Goal: Transaction & Acquisition: Purchase product/service

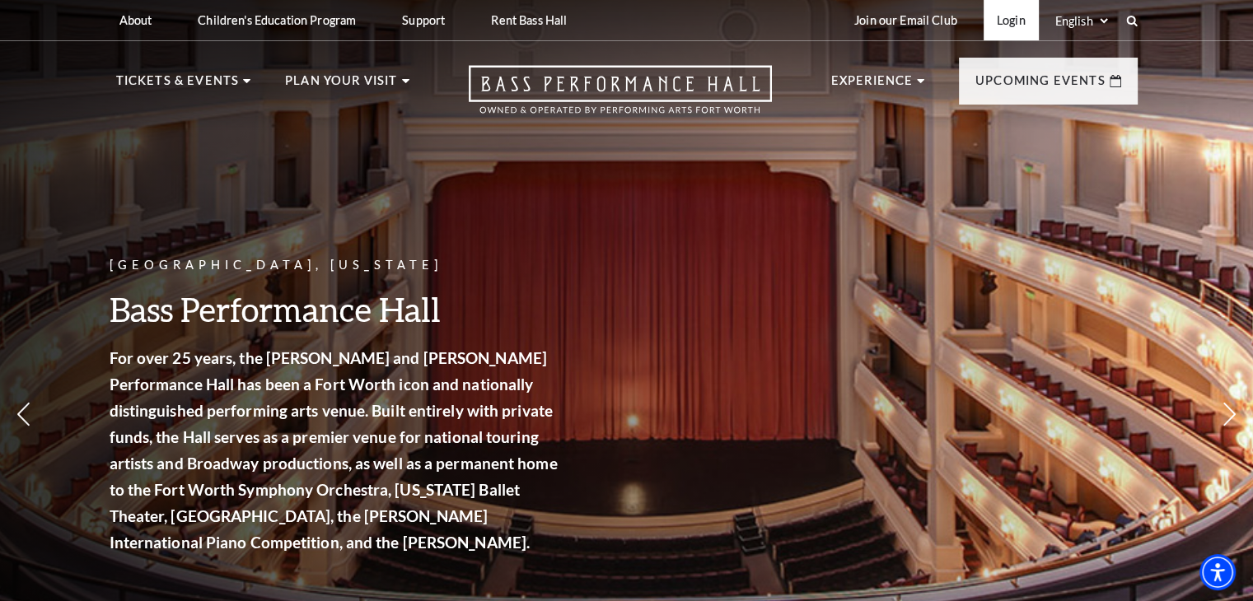
click at [1008, 20] on link "Login" at bounding box center [1010, 20] width 55 height 40
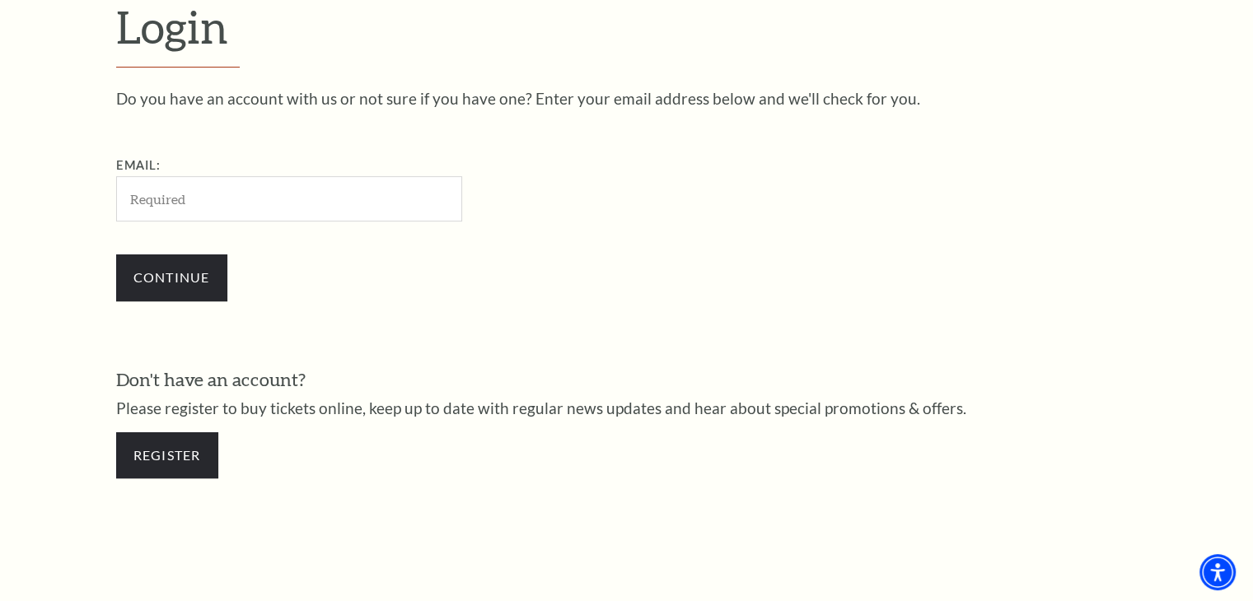
click at [175, 198] on input "Email:" at bounding box center [289, 198] width 346 height 45
type input "[EMAIL_ADDRESS][DOMAIN_NAME]"
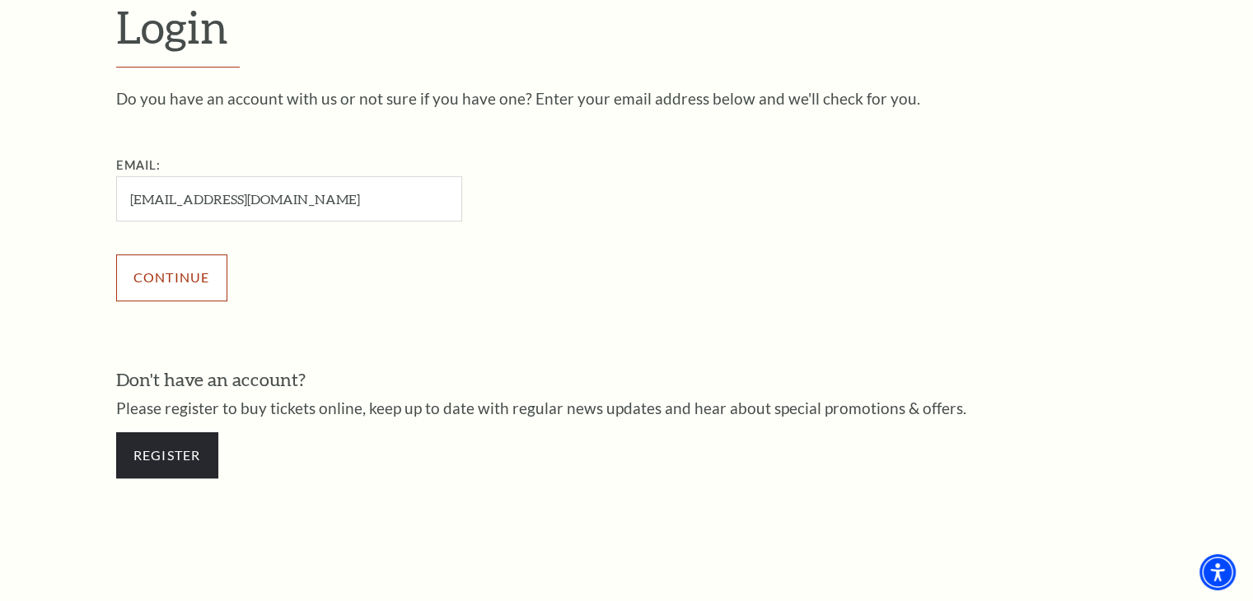
click at [181, 268] on input "Continue" at bounding box center [171, 277] width 111 height 46
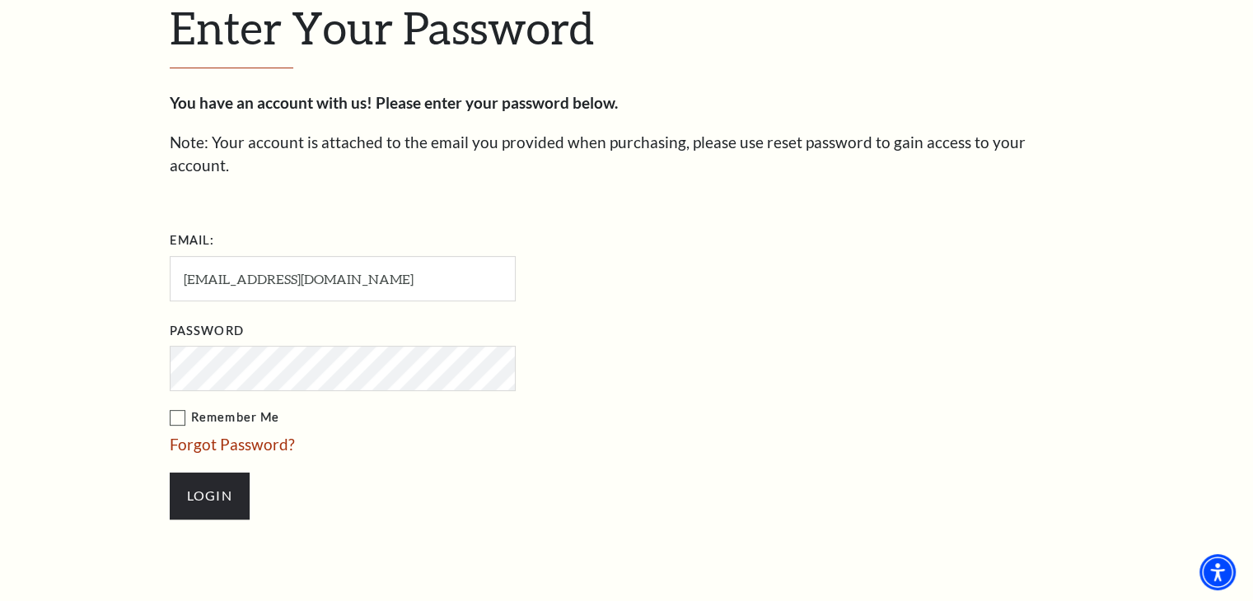
click at [178, 408] on label "Remember Me" at bounding box center [425, 418] width 511 height 21
click at [0, 0] on input "Remember Me" at bounding box center [0, 0] width 0 height 0
click at [208, 473] on input "Login" at bounding box center [210, 496] width 80 height 46
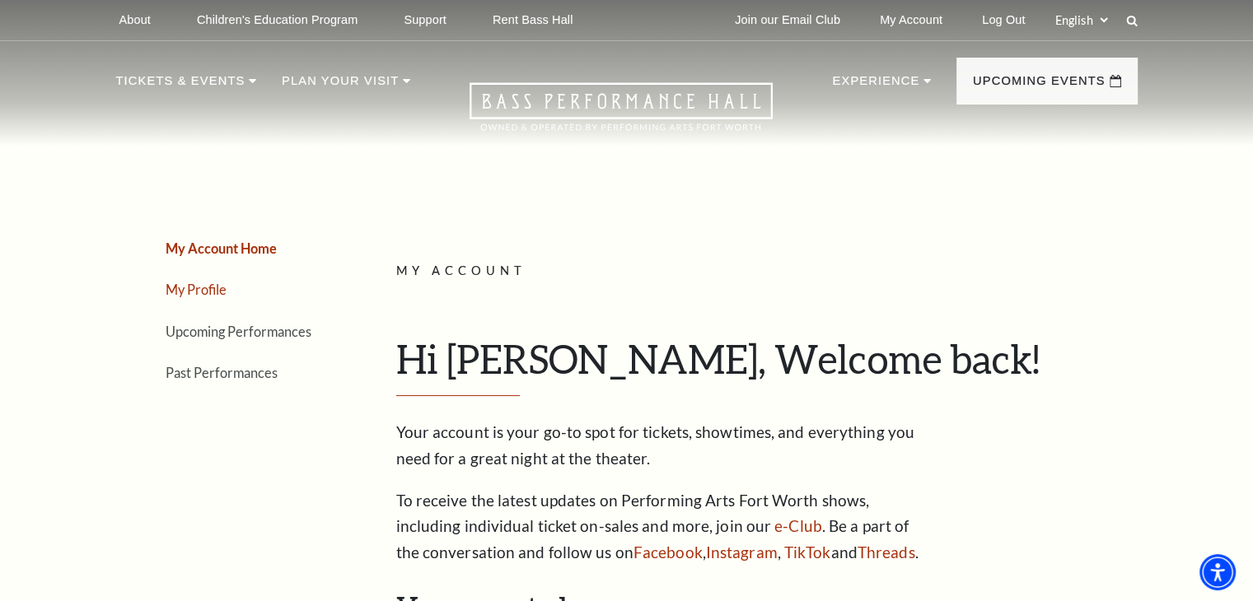
click at [204, 284] on link "My Profile" at bounding box center [196, 290] width 61 height 16
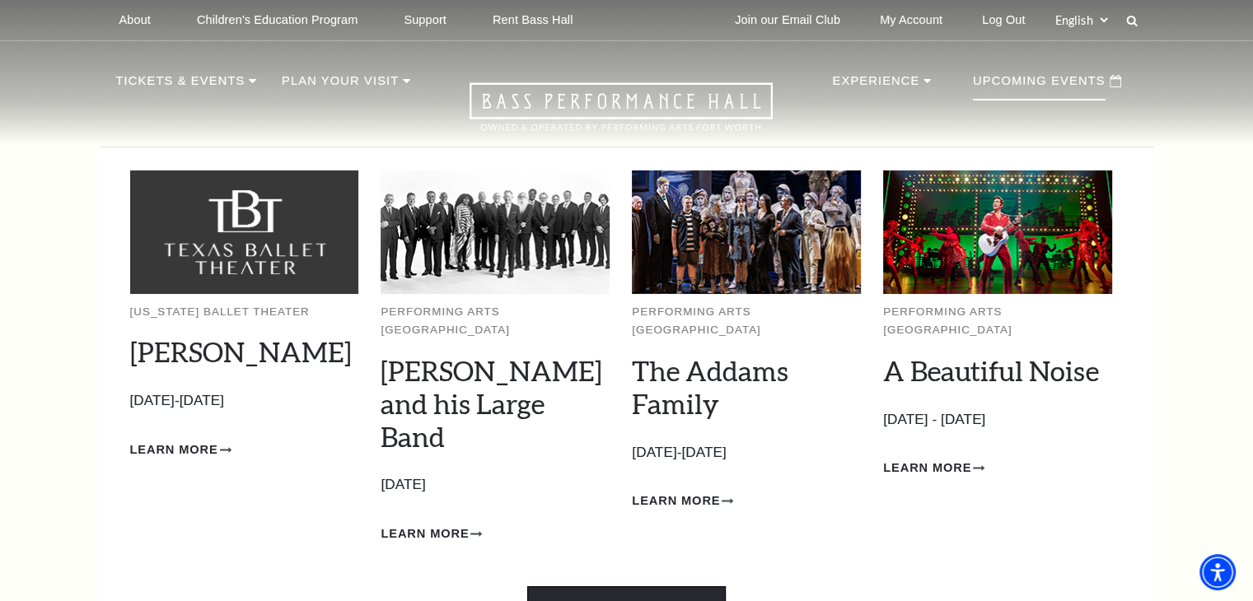
click at [619, 586] on link "View Full Calendar" at bounding box center [626, 609] width 198 height 46
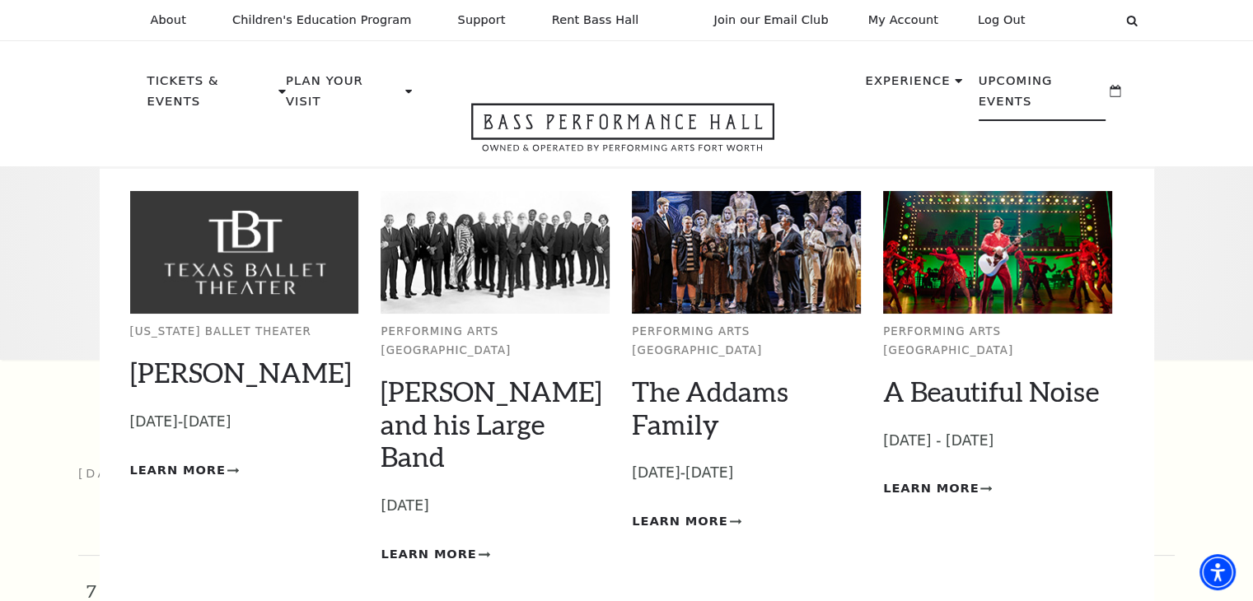
click at [1076, 77] on p "Upcoming Events" at bounding box center [1042, 96] width 128 height 50
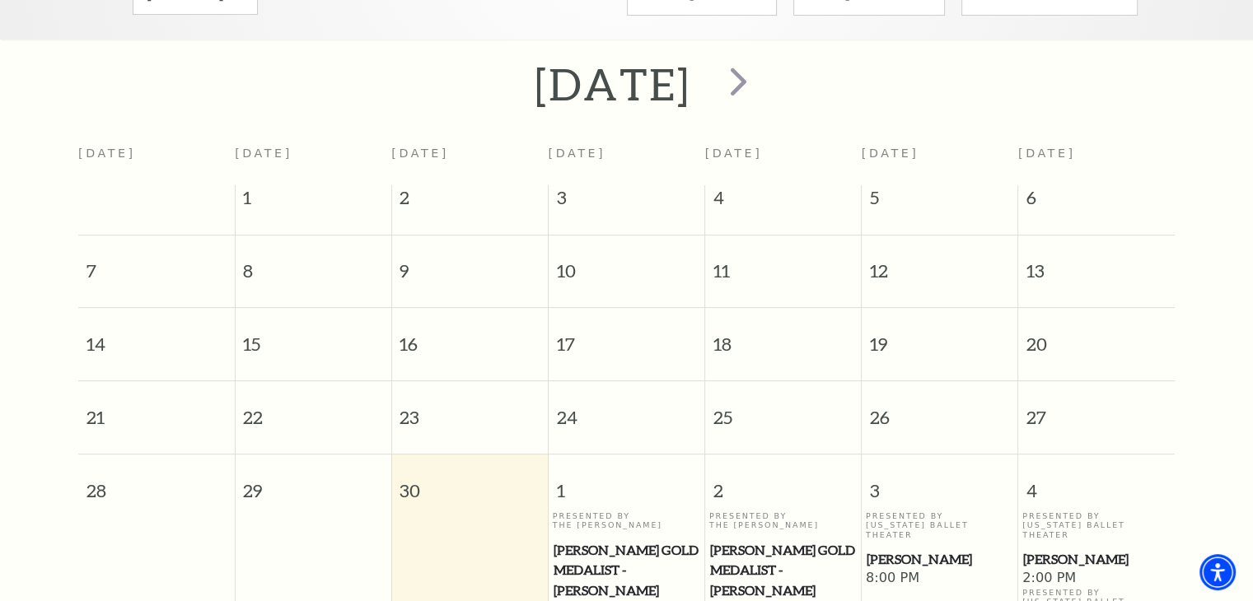
scroll to position [145, 0]
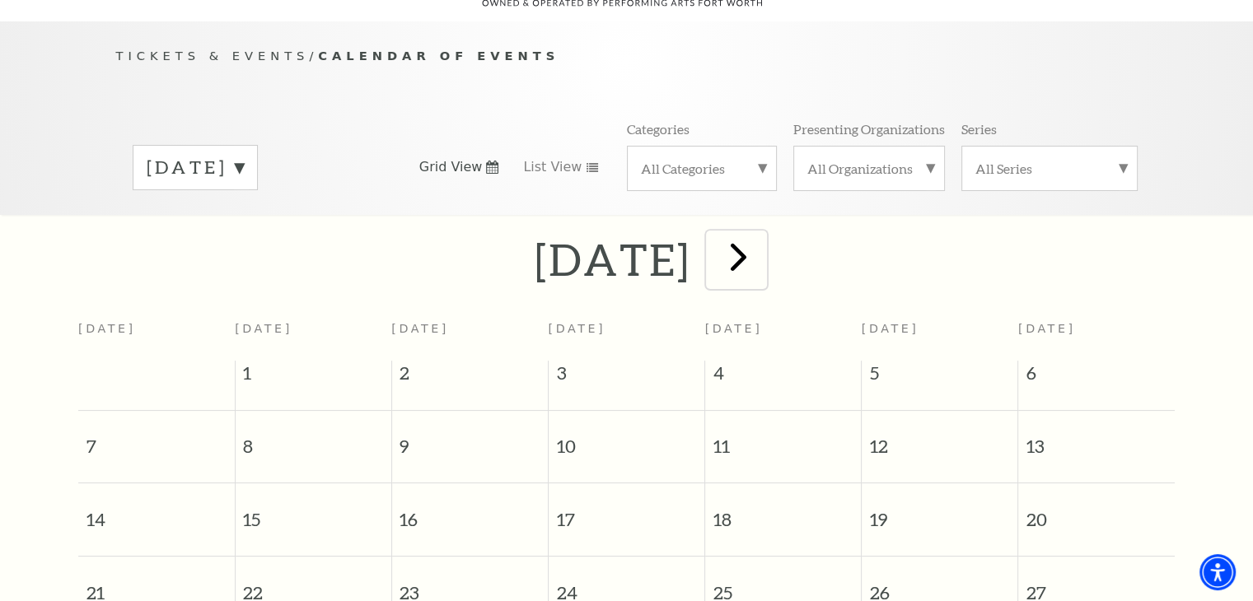
click at [762, 236] on span "next" at bounding box center [738, 256] width 47 height 47
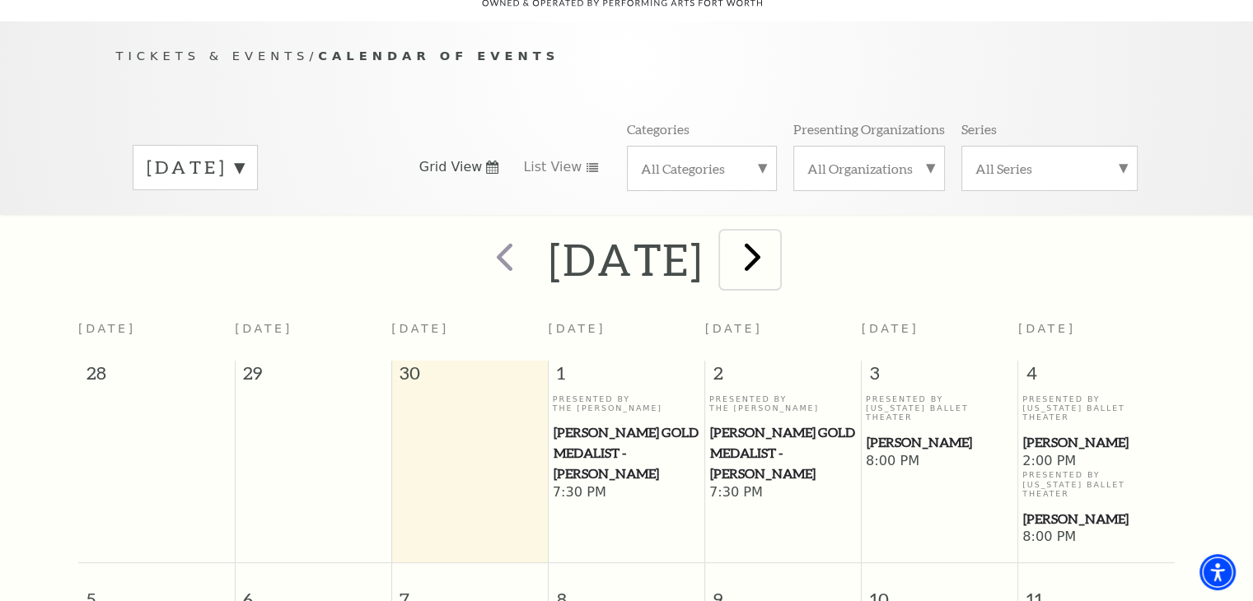
click at [776, 240] on span "next" at bounding box center [752, 256] width 47 height 47
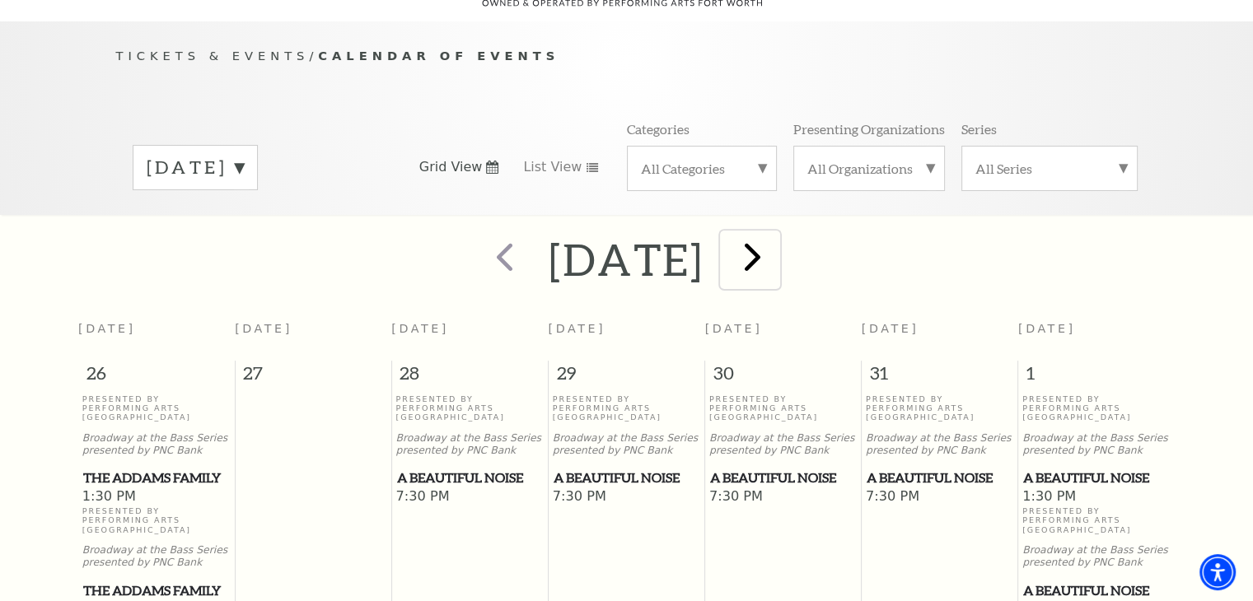
click at [776, 238] on span "next" at bounding box center [752, 256] width 47 height 47
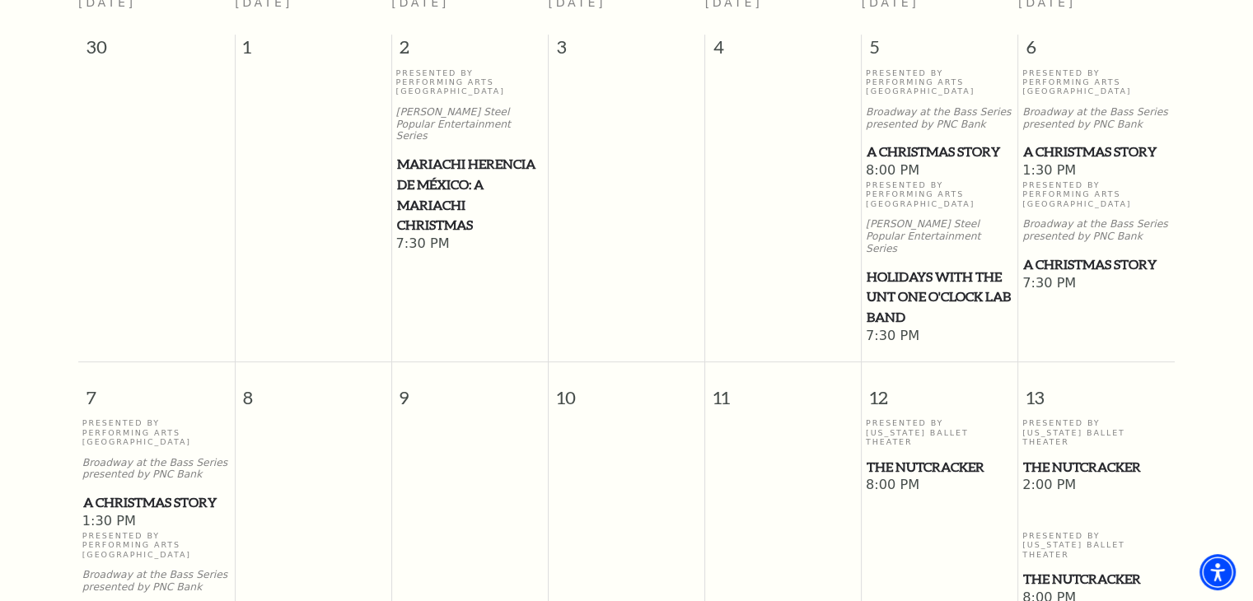
scroll to position [557, 0]
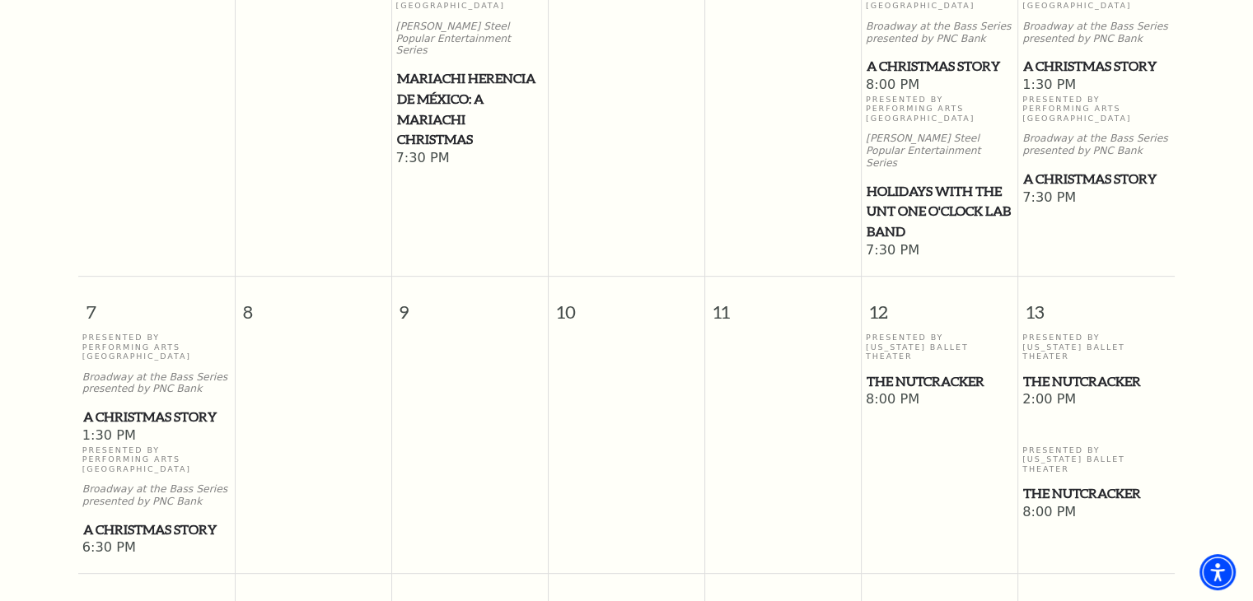
click at [111, 520] on span "A Christmas Story" at bounding box center [156, 530] width 147 height 21
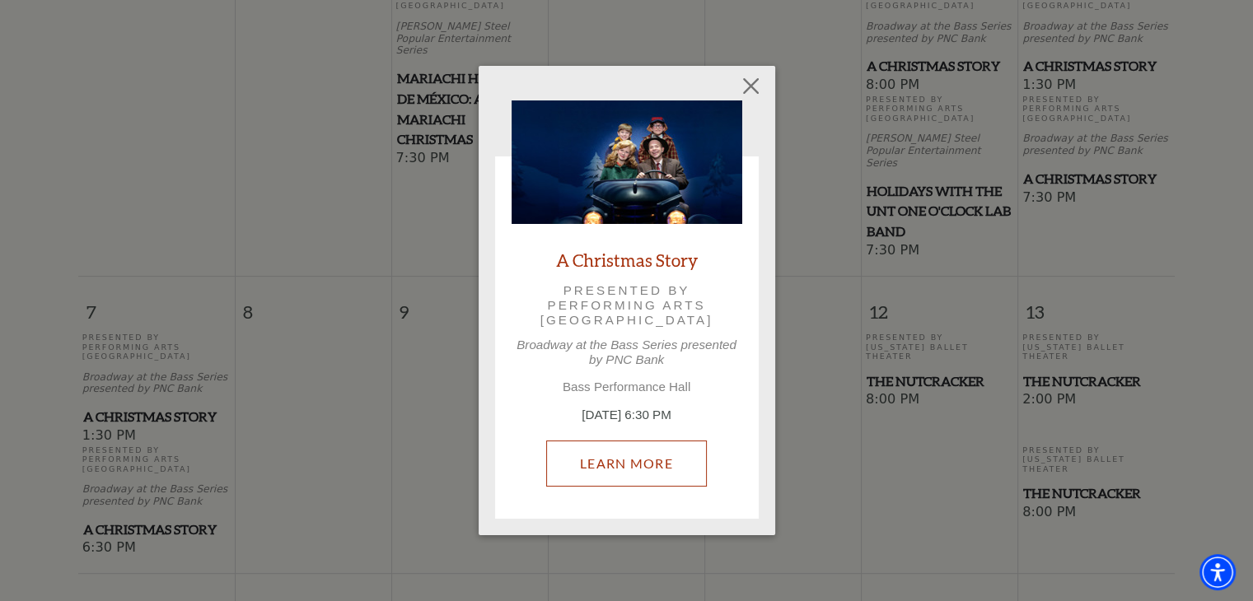
click at [651, 451] on link "Learn More" at bounding box center [626, 464] width 161 height 46
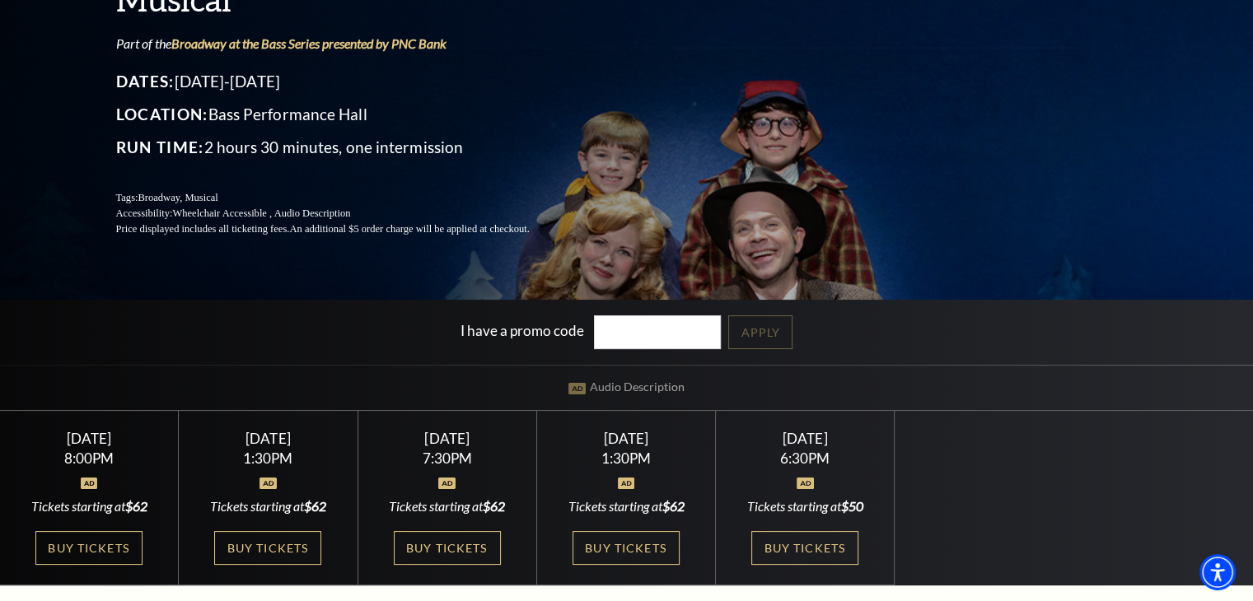
scroll to position [247, 0]
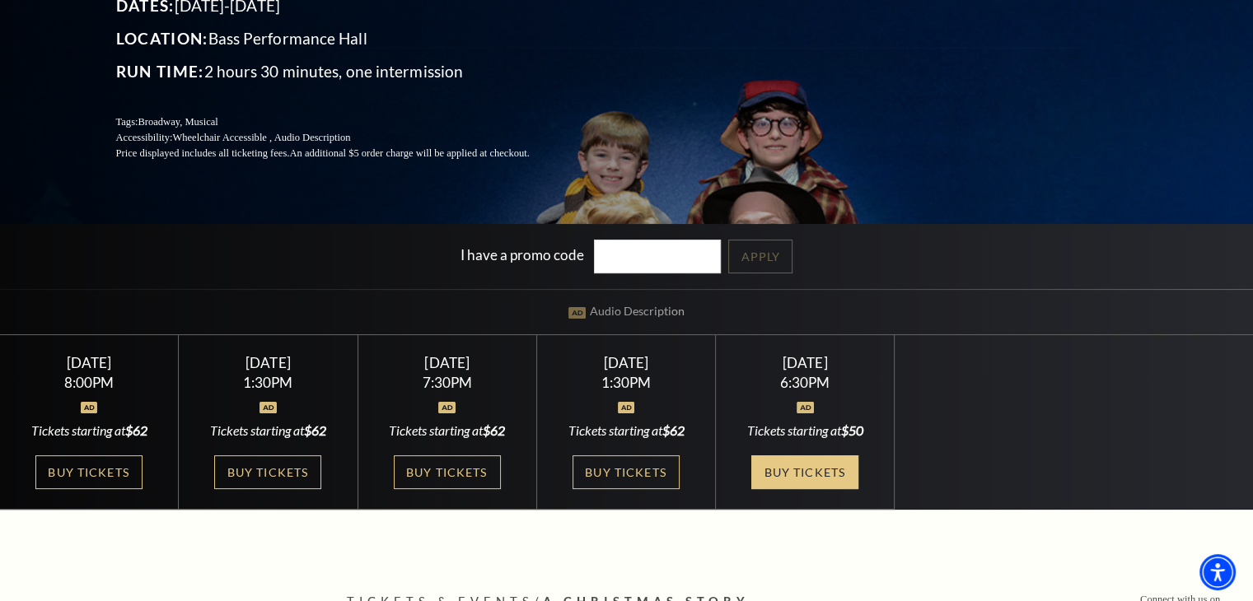
click at [804, 465] on link "Buy Tickets" at bounding box center [804, 472] width 107 height 34
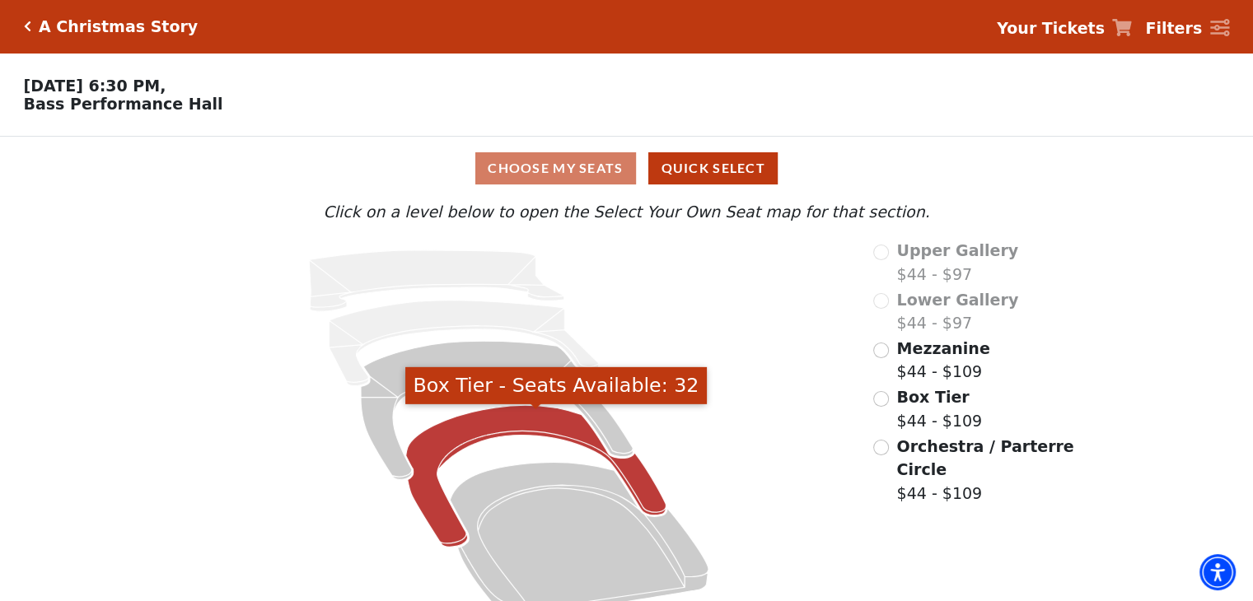
click at [470, 436] on icon "Box Tier - Seats Available: 32" at bounding box center [536, 476] width 260 height 142
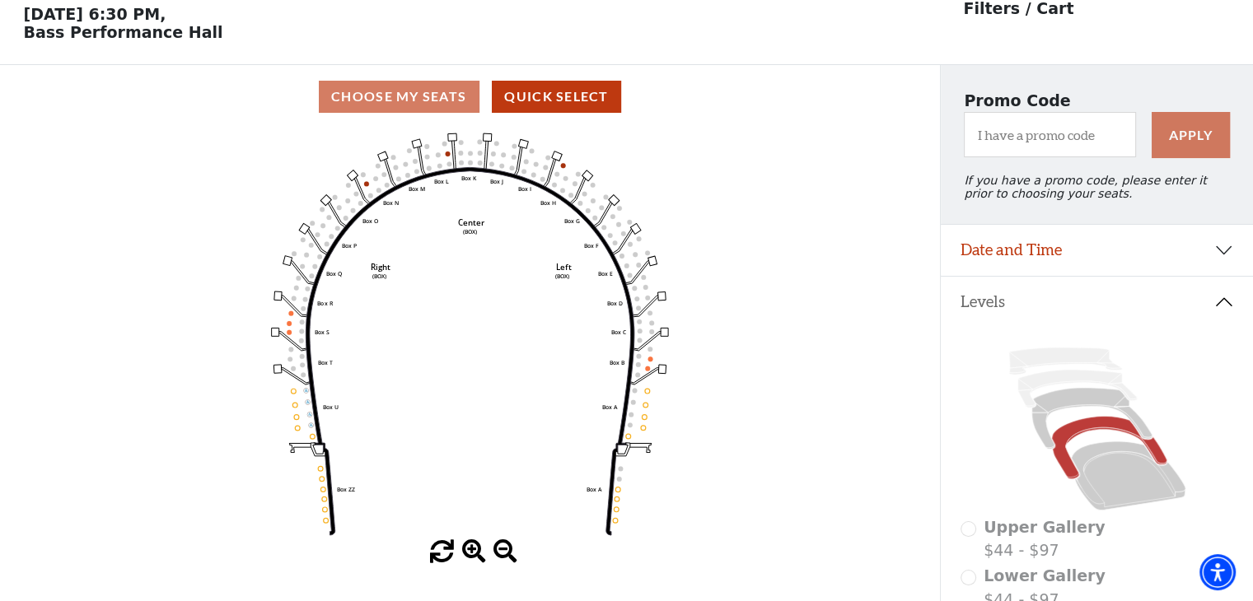
scroll to position [76, 0]
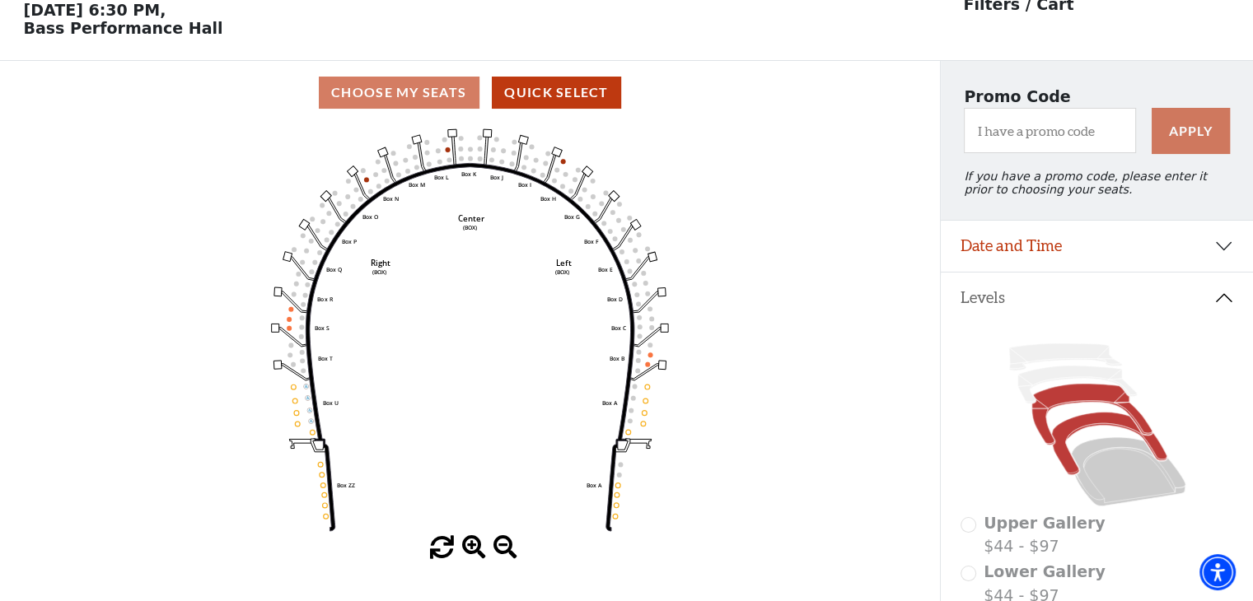
click at [1061, 405] on icon at bounding box center [1091, 414] width 120 height 61
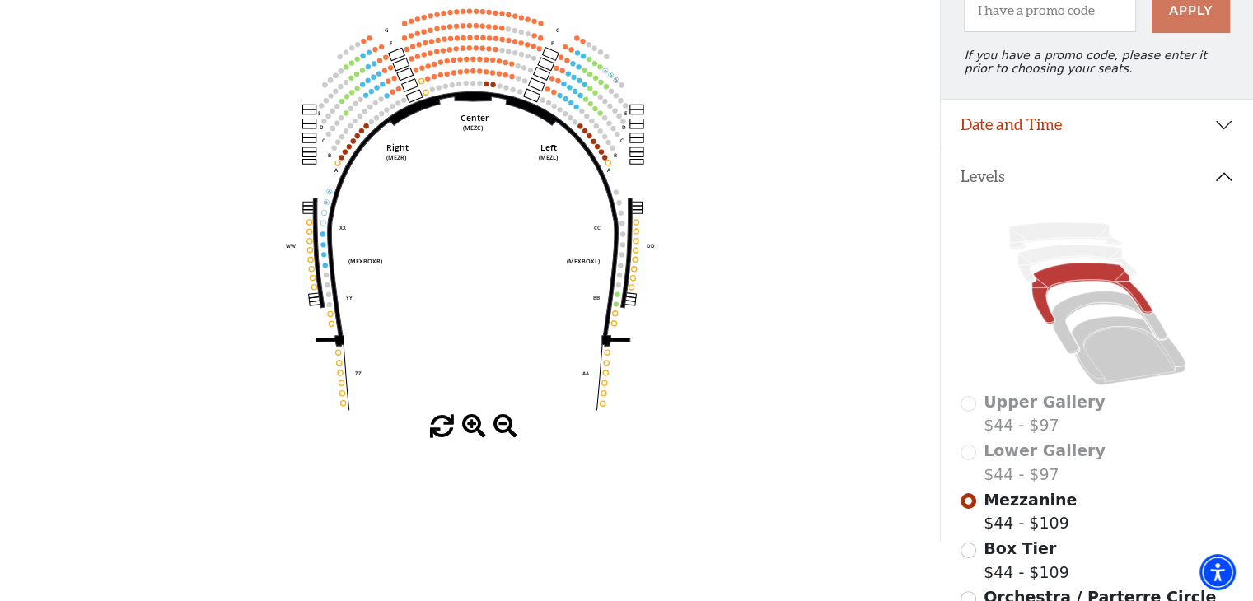
scroll to position [158, 0]
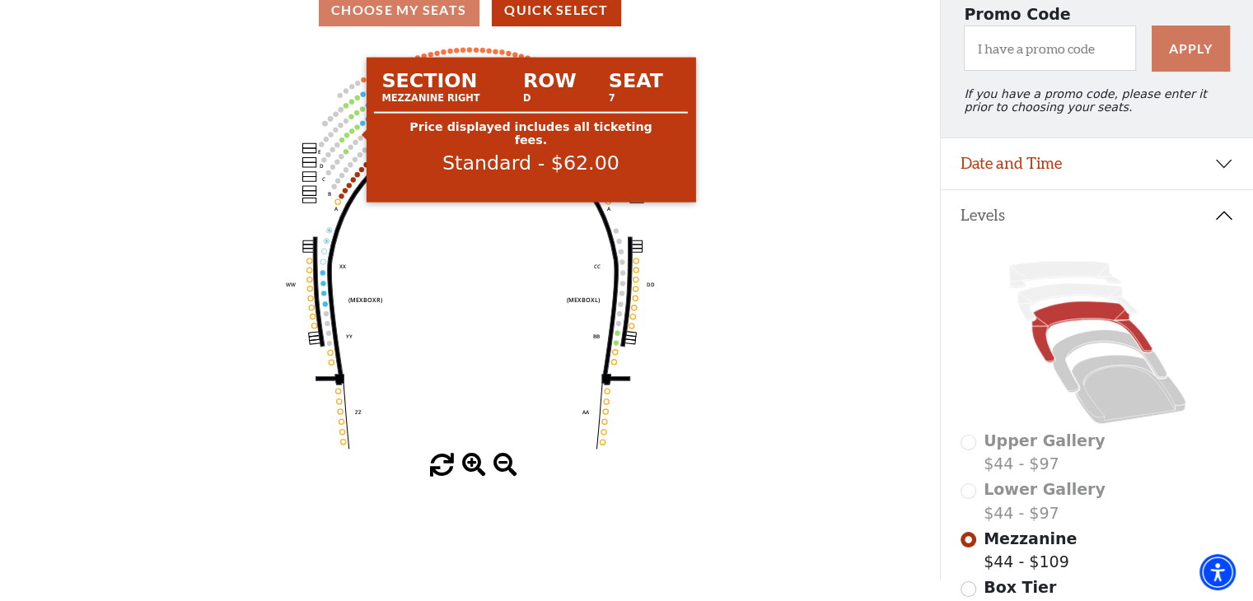
click at [357, 129] on circle at bounding box center [356, 126] width 5 height 5
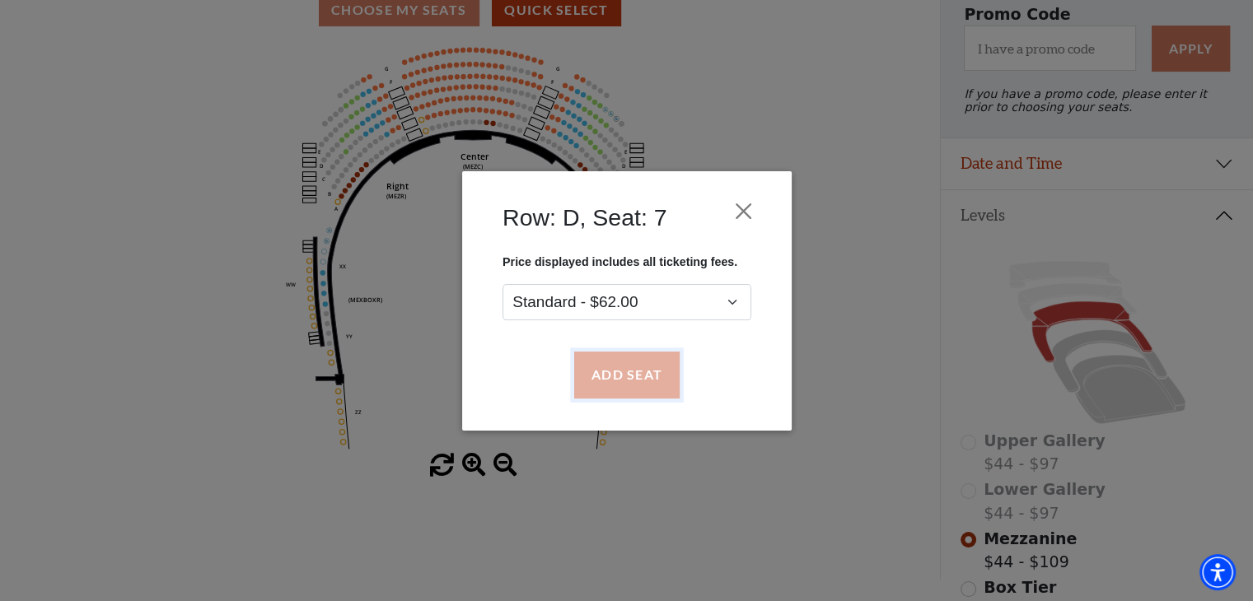
click at [603, 367] on button "Add Seat" at bounding box center [625, 375] width 105 height 46
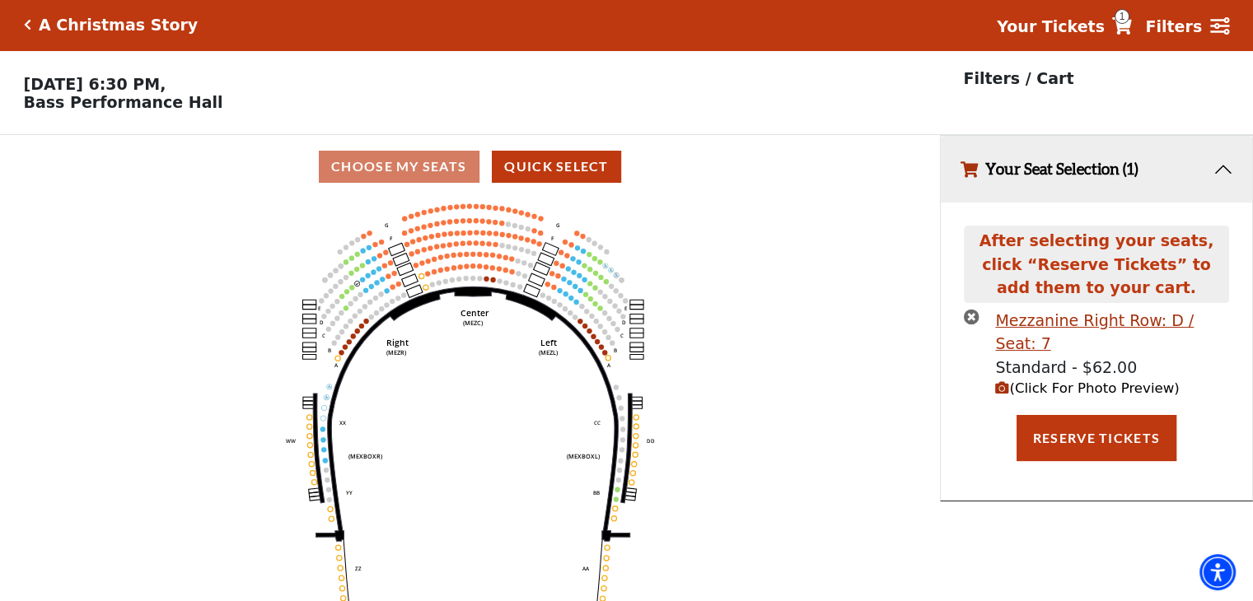
scroll to position [0, 0]
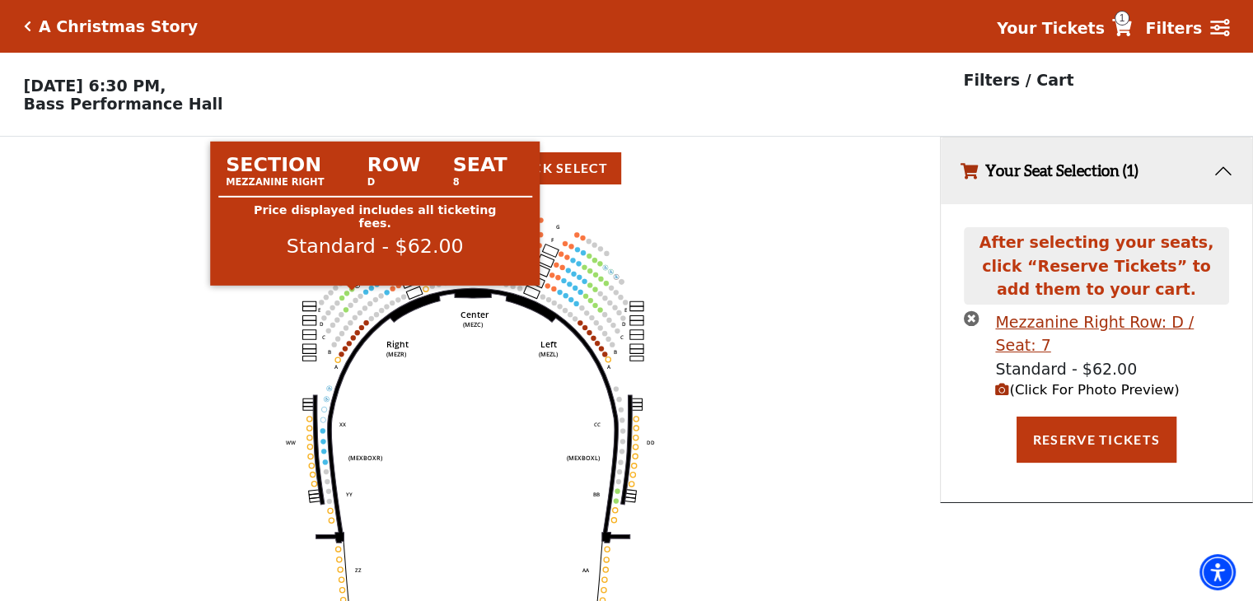
click at [351, 292] on circle at bounding box center [351, 289] width 5 height 5
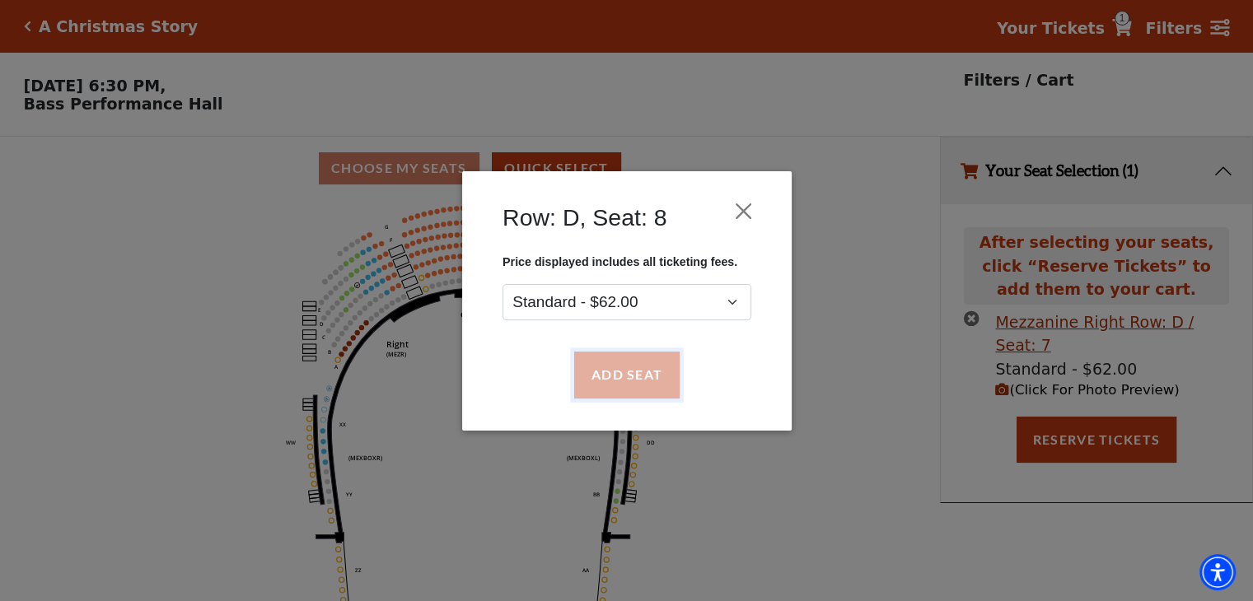
click at [614, 380] on button "Add Seat" at bounding box center [625, 375] width 105 height 46
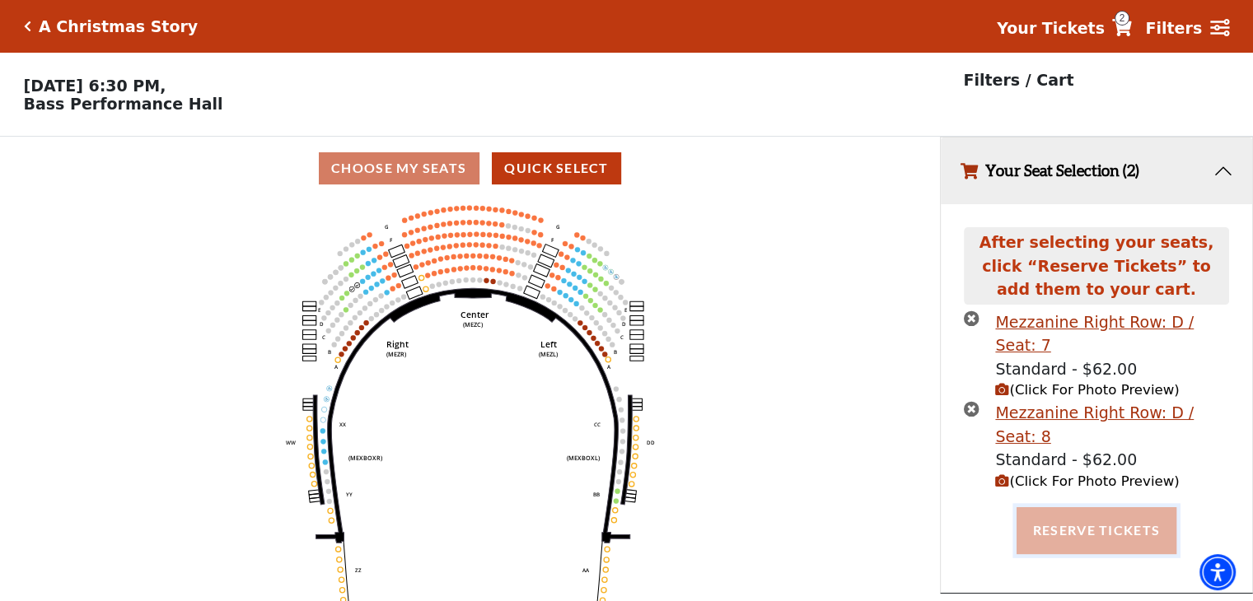
click at [1070, 507] on button "Reserve Tickets" at bounding box center [1096, 530] width 160 height 46
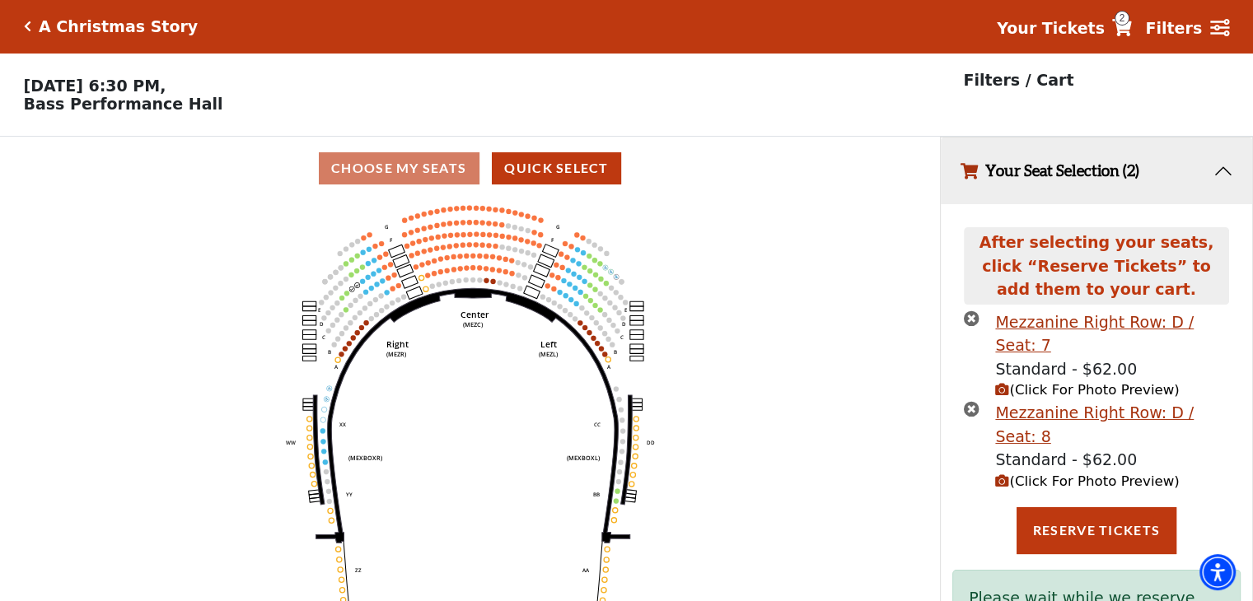
click at [1129, 24] on span "2" at bounding box center [1121, 18] width 15 height 15
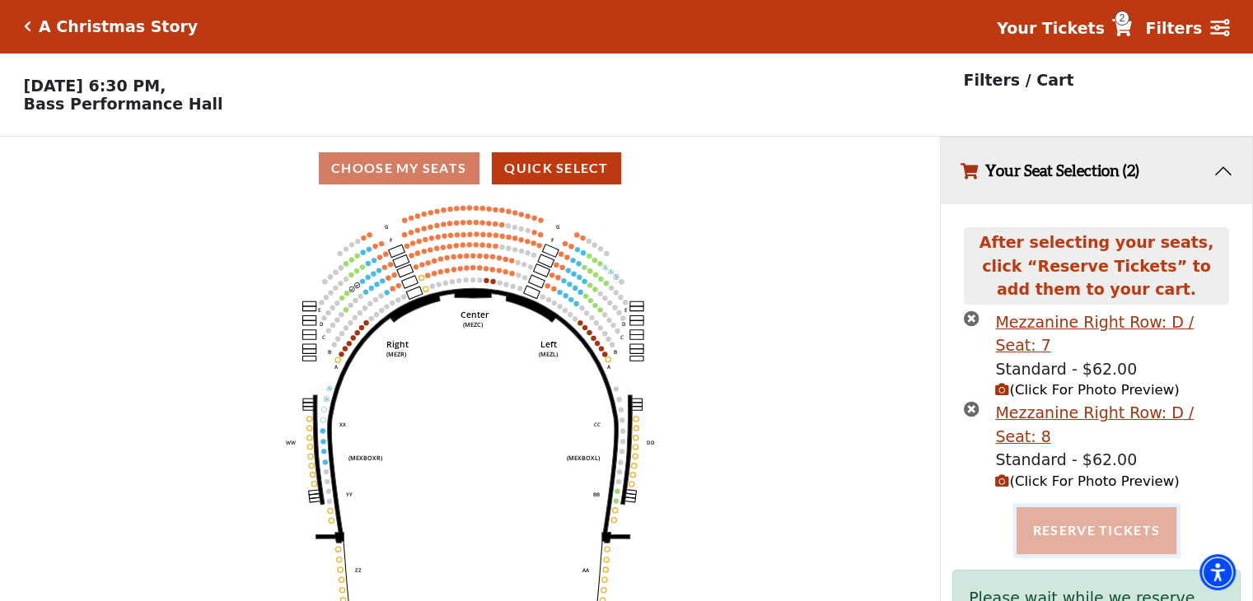
click at [1109, 507] on button "Reserve Tickets" at bounding box center [1096, 530] width 160 height 46
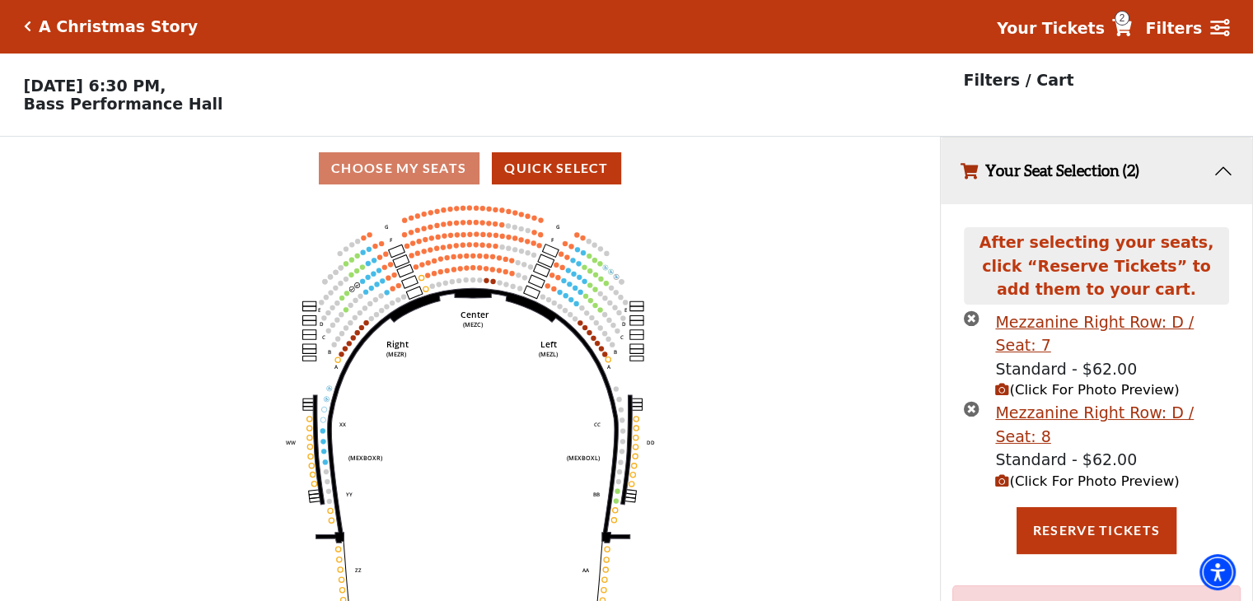
click at [1128, 22] on span "2" at bounding box center [1121, 18] width 15 height 15
click at [1129, 19] on span "2" at bounding box center [1121, 18] width 15 height 15
click at [1129, 21] on span "2" at bounding box center [1121, 18] width 15 height 15
click at [1225, 175] on button "Your Seat Selection (2)" at bounding box center [1096, 171] width 311 height 67
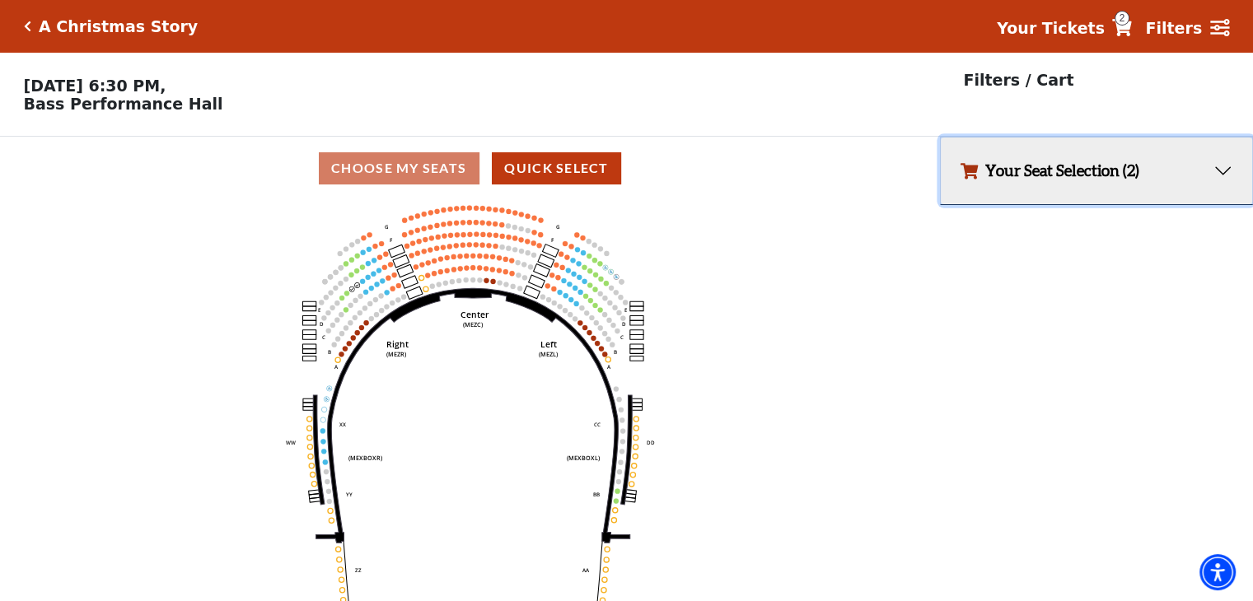
click at [1133, 172] on button "Your Seat Selection (2)" at bounding box center [1096, 171] width 311 height 67
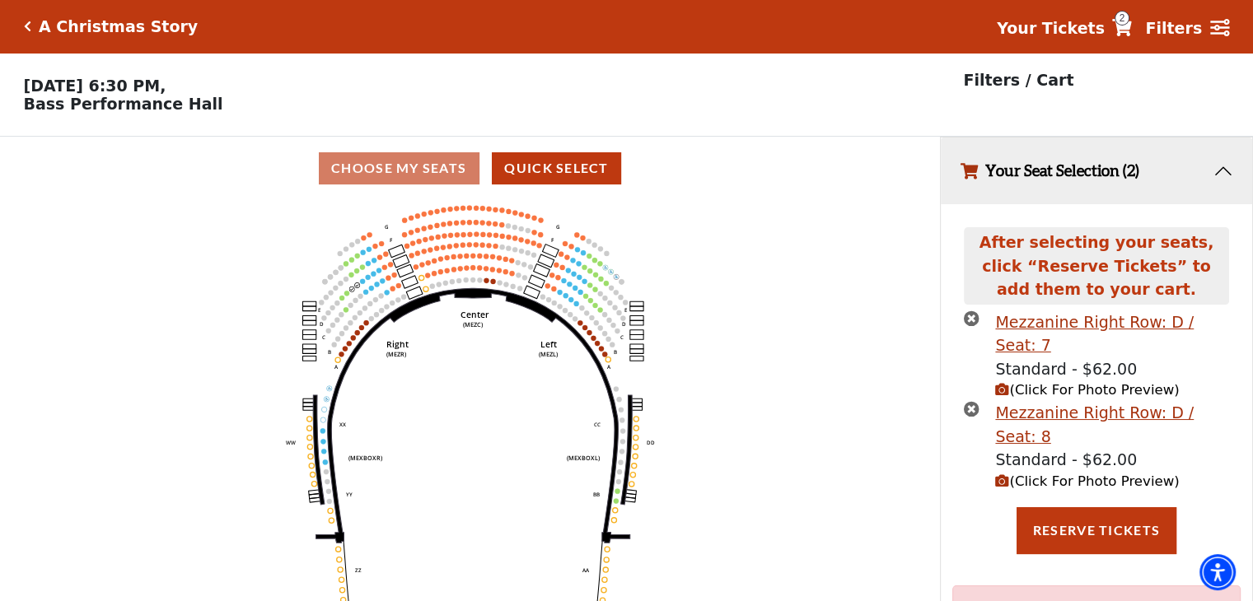
click at [1132, 21] on icon at bounding box center [1122, 27] width 20 height 17
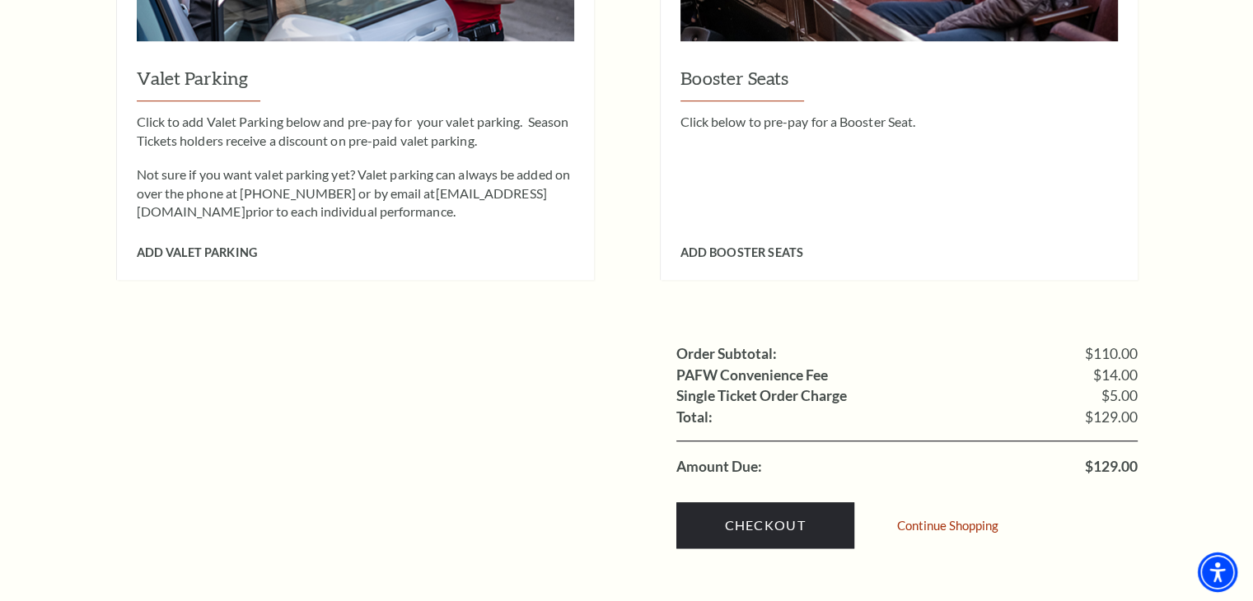
scroll to position [1400, 0]
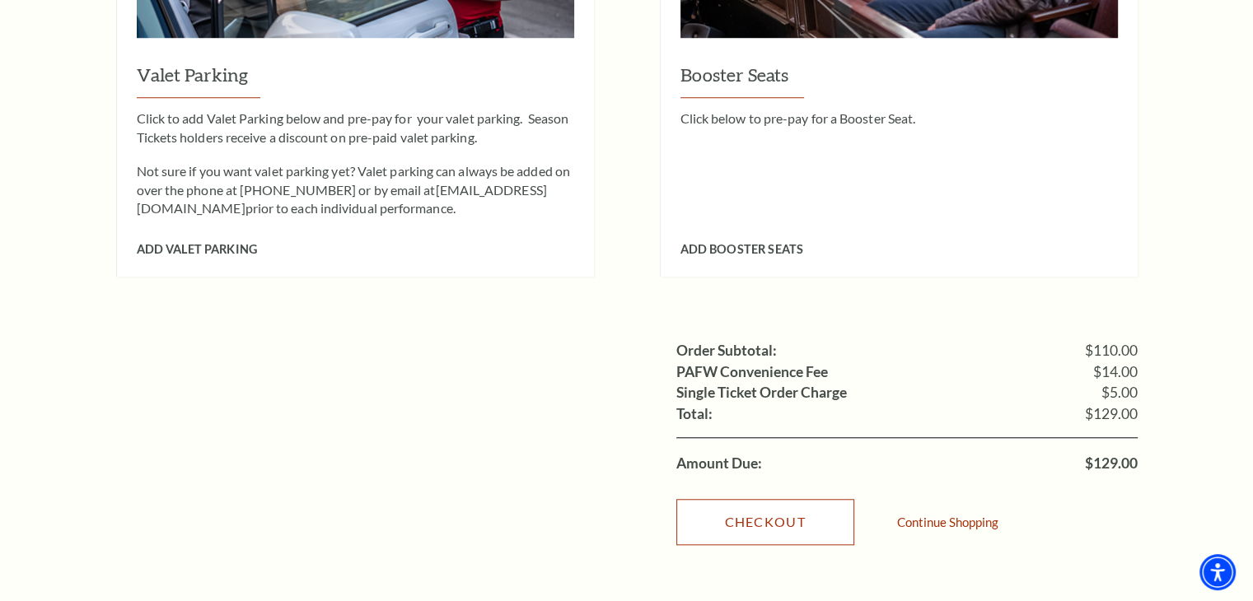
click at [758, 499] on link "Checkout" at bounding box center [765, 522] width 178 height 46
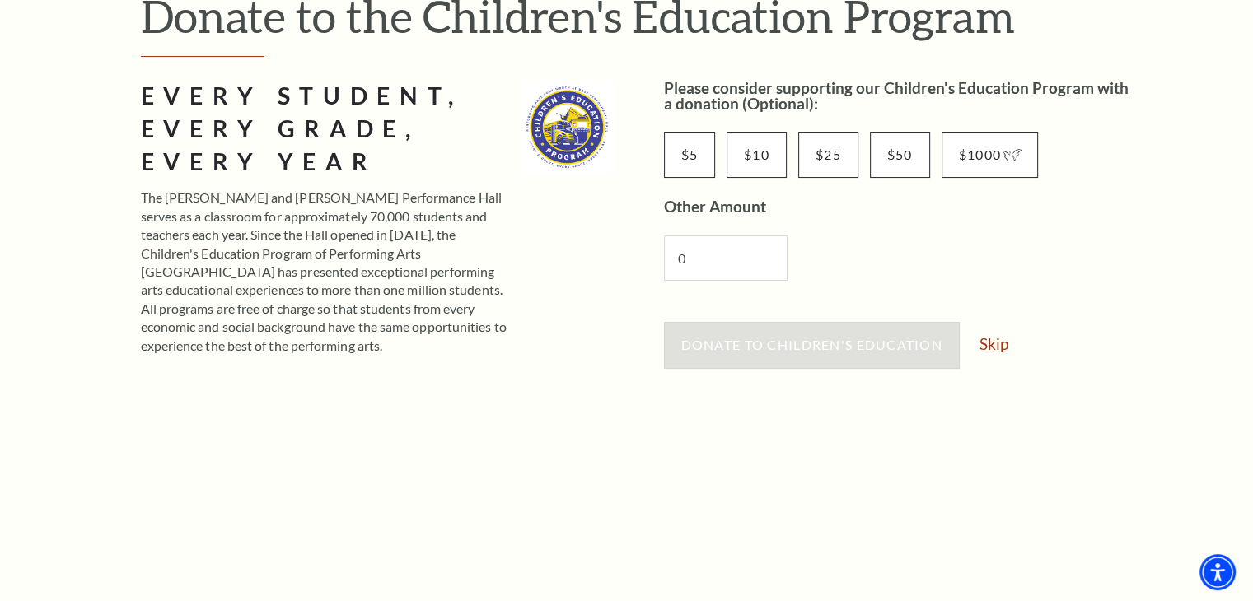
scroll to position [247, 0]
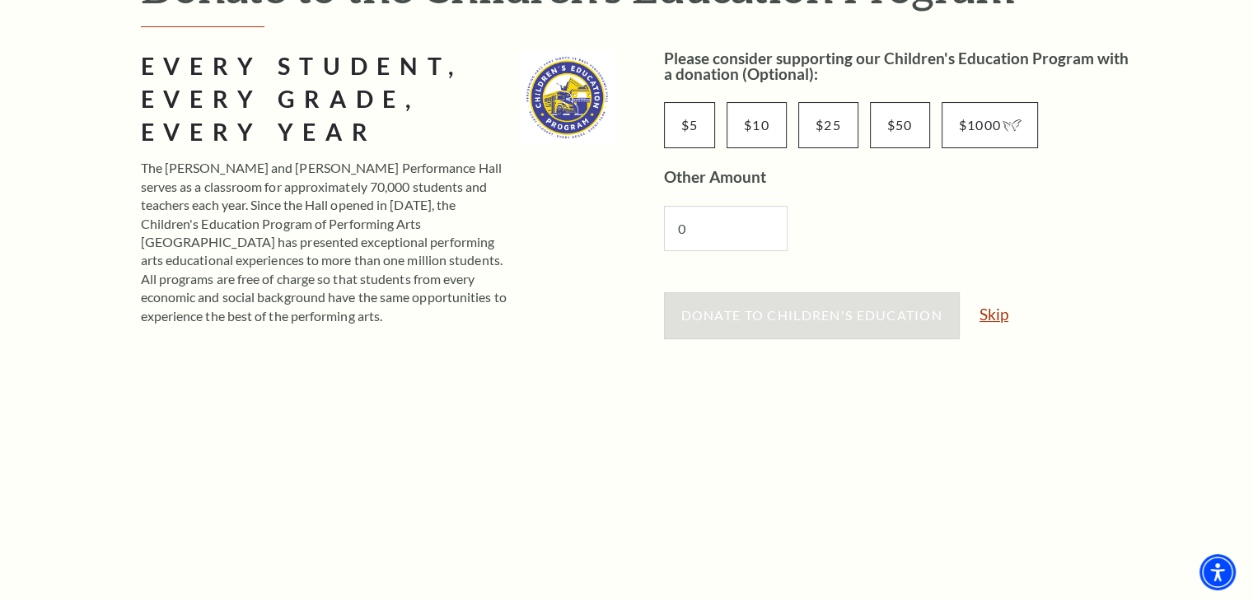
click at [992, 319] on link "Skip" at bounding box center [993, 314] width 29 height 16
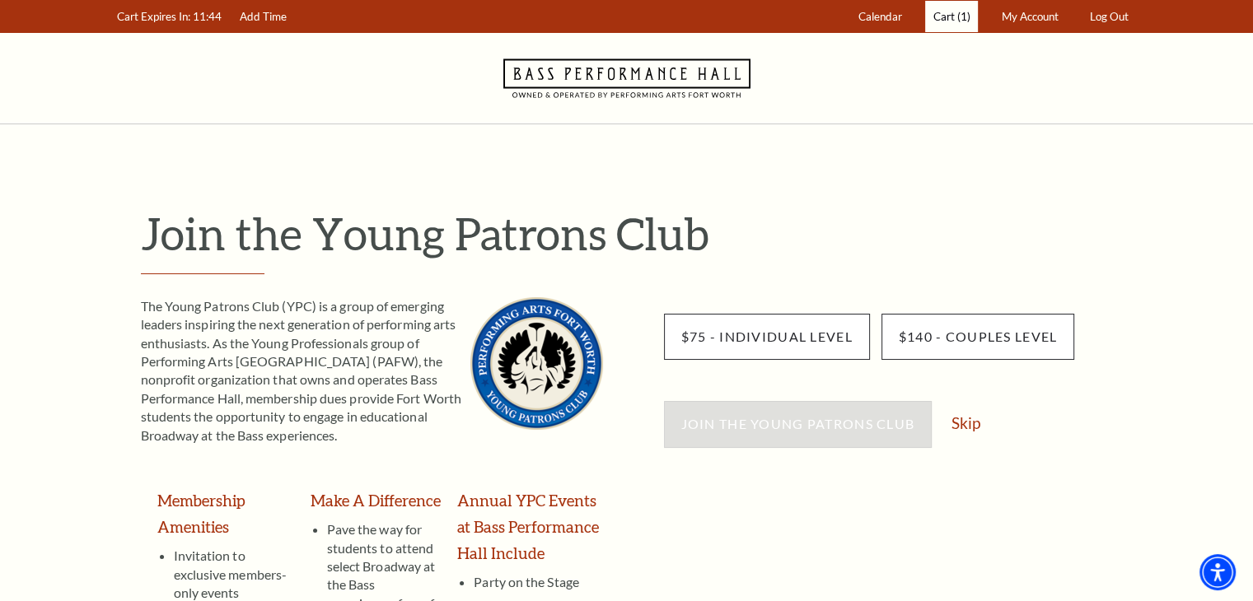
click at [957, 14] on span "(1)" at bounding box center [963, 16] width 13 height 13
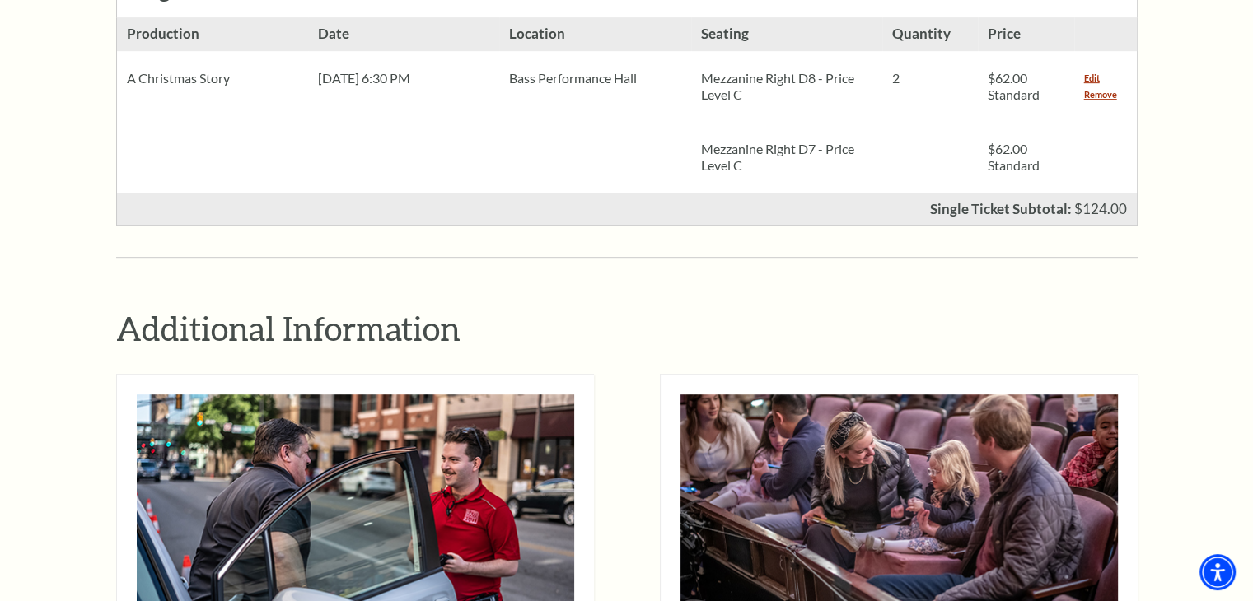
scroll to position [494, 0]
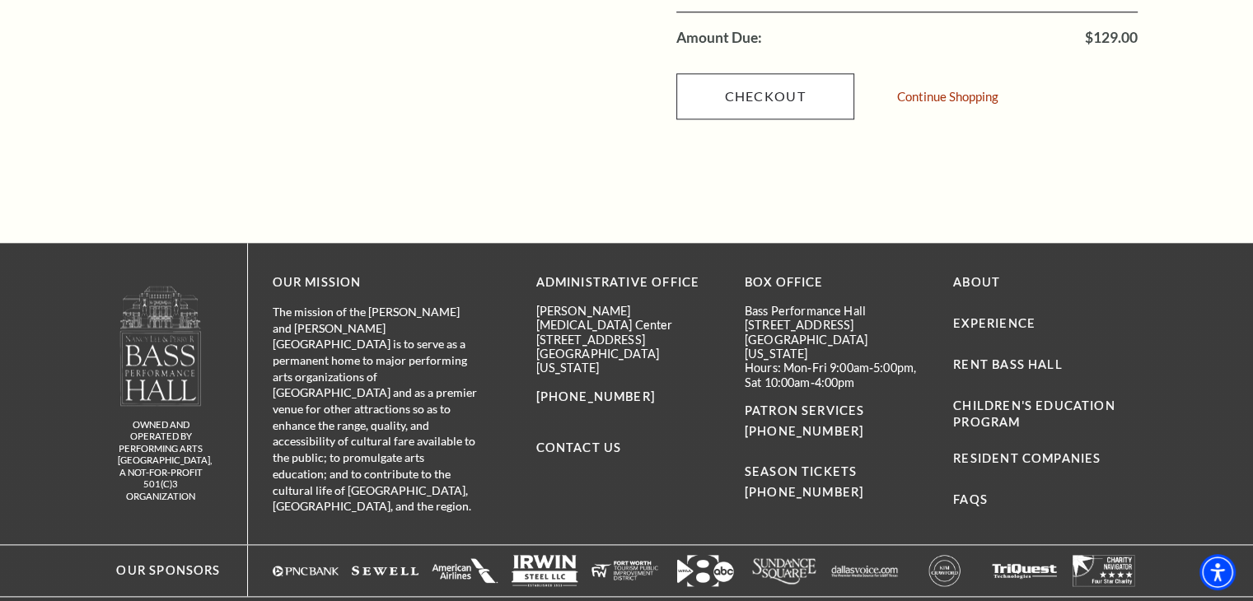
scroll to position [1851, 0]
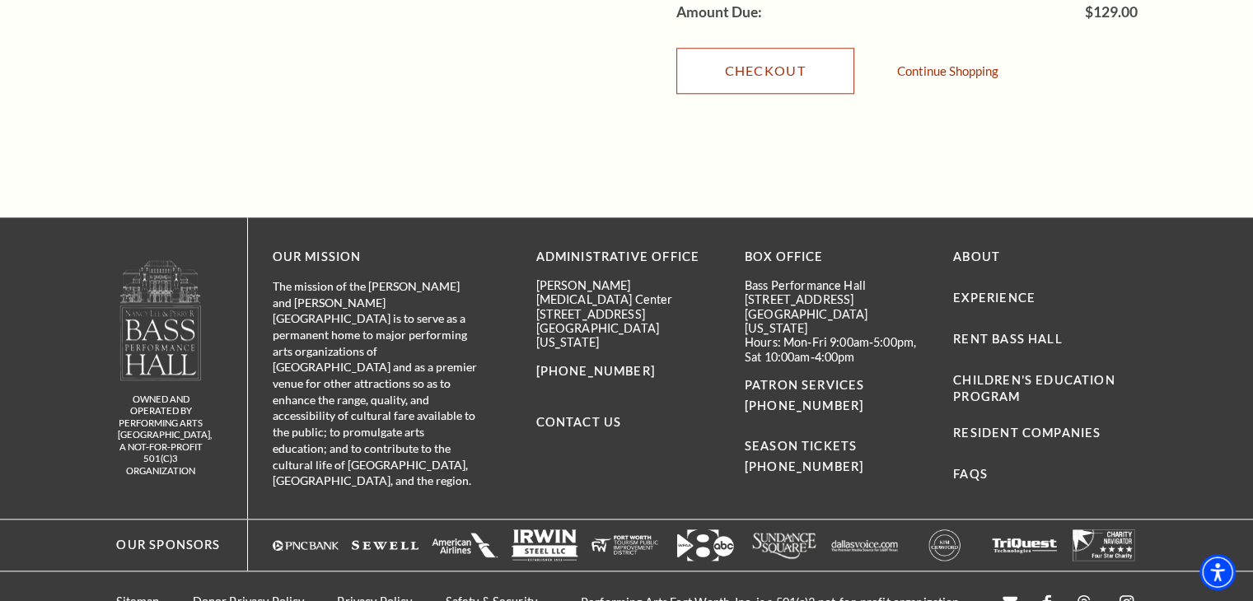
click at [780, 50] on link "Checkout" at bounding box center [765, 71] width 178 height 46
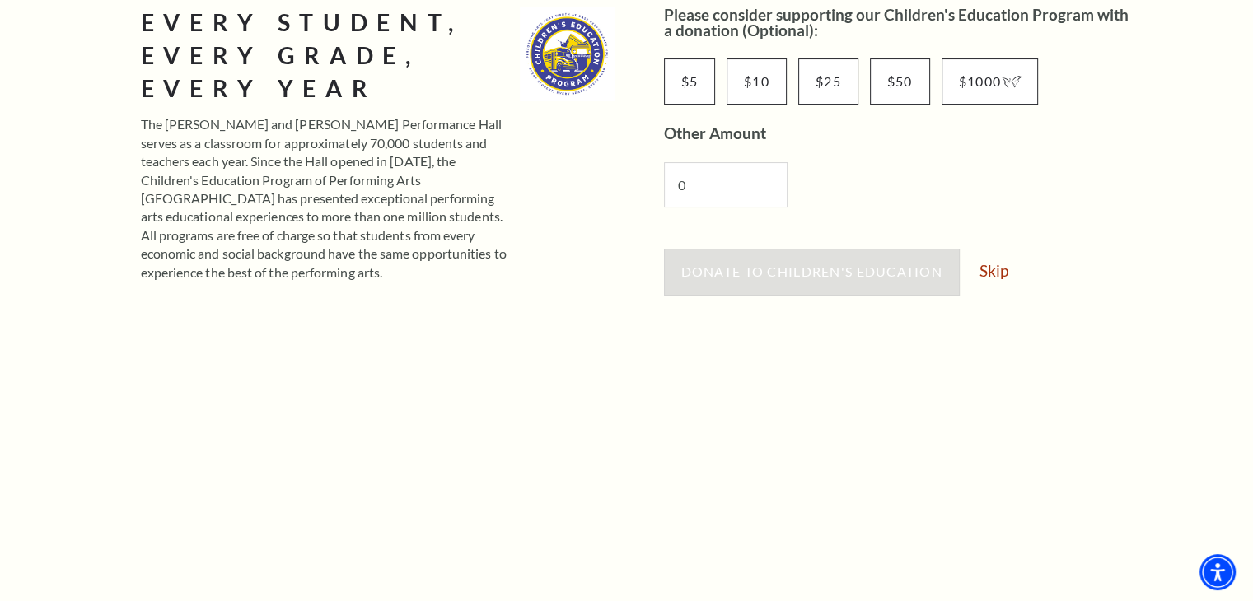
scroll to position [329, 0]
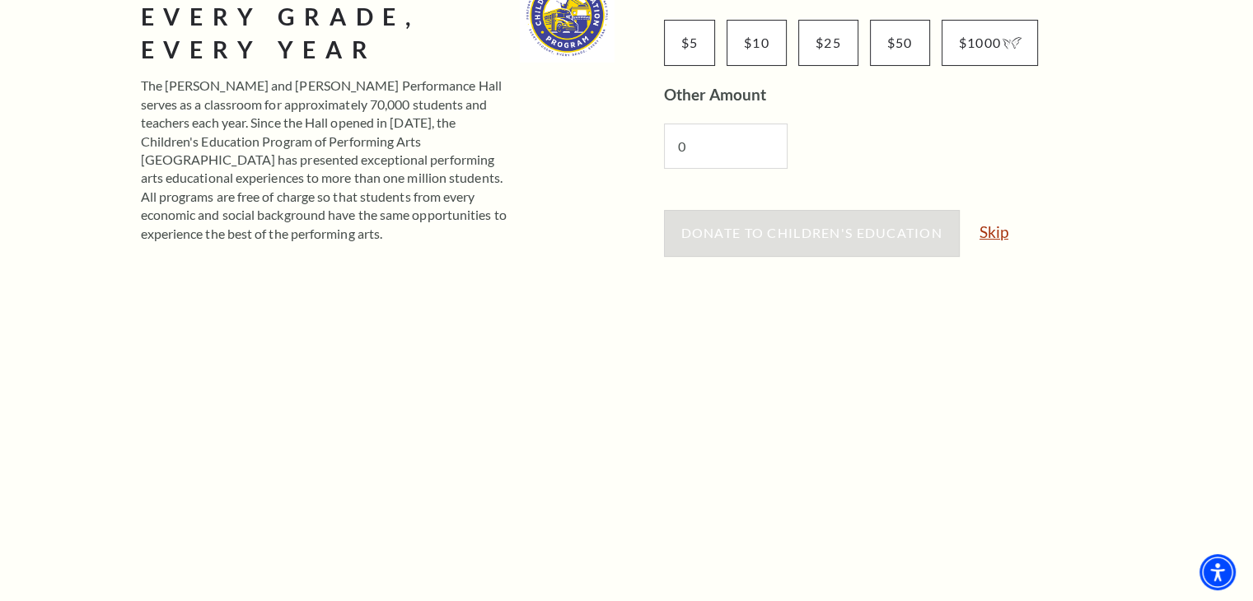
click at [997, 227] on link "Skip" at bounding box center [993, 232] width 29 height 16
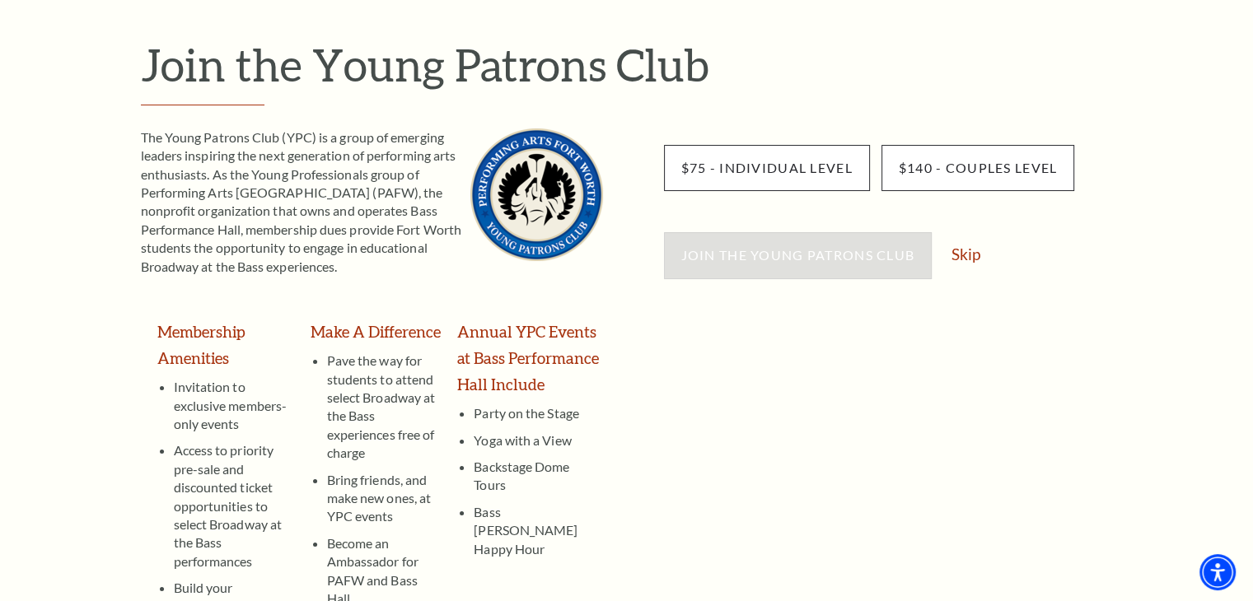
scroll to position [247, 0]
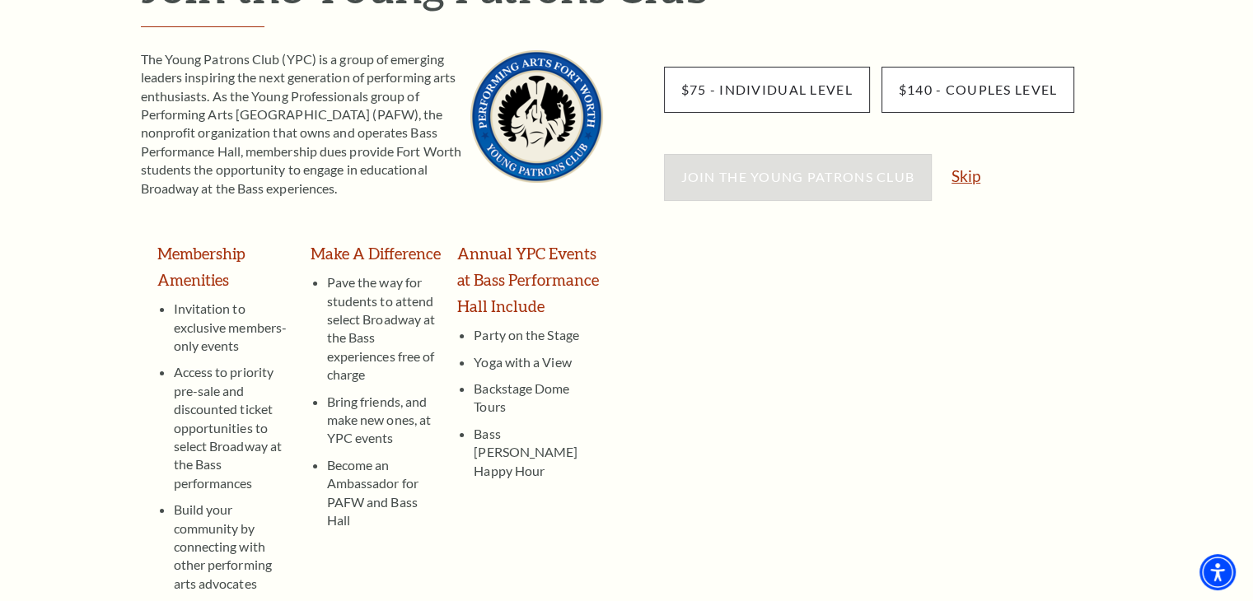
click at [967, 172] on link "Skip" at bounding box center [965, 176] width 29 height 16
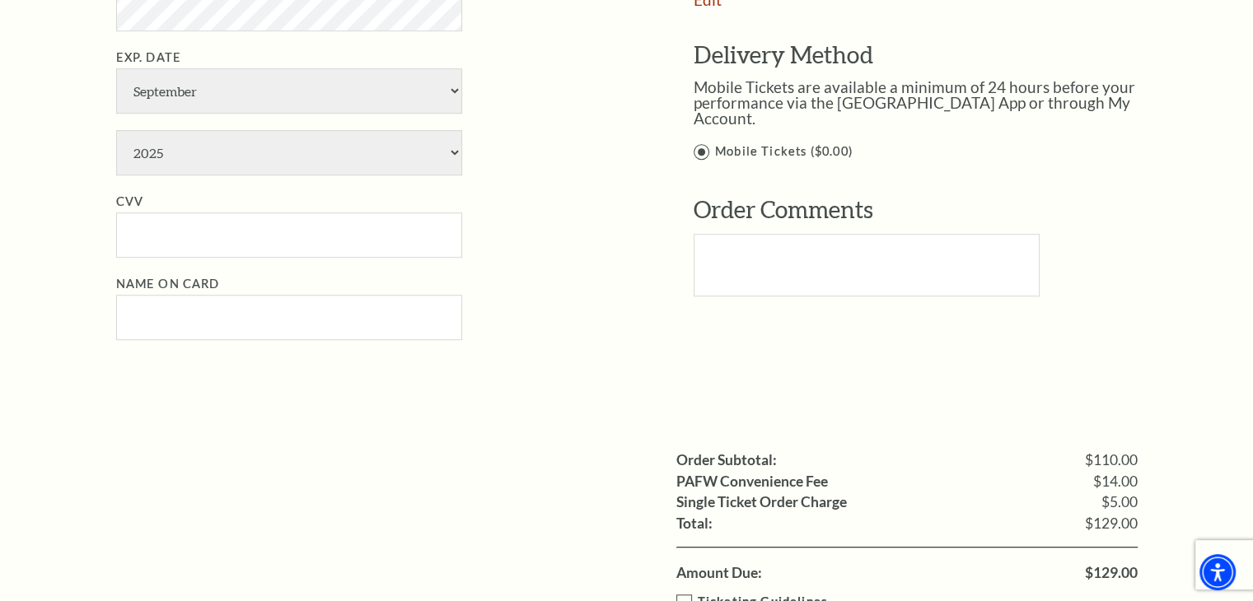
scroll to position [1318, 0]
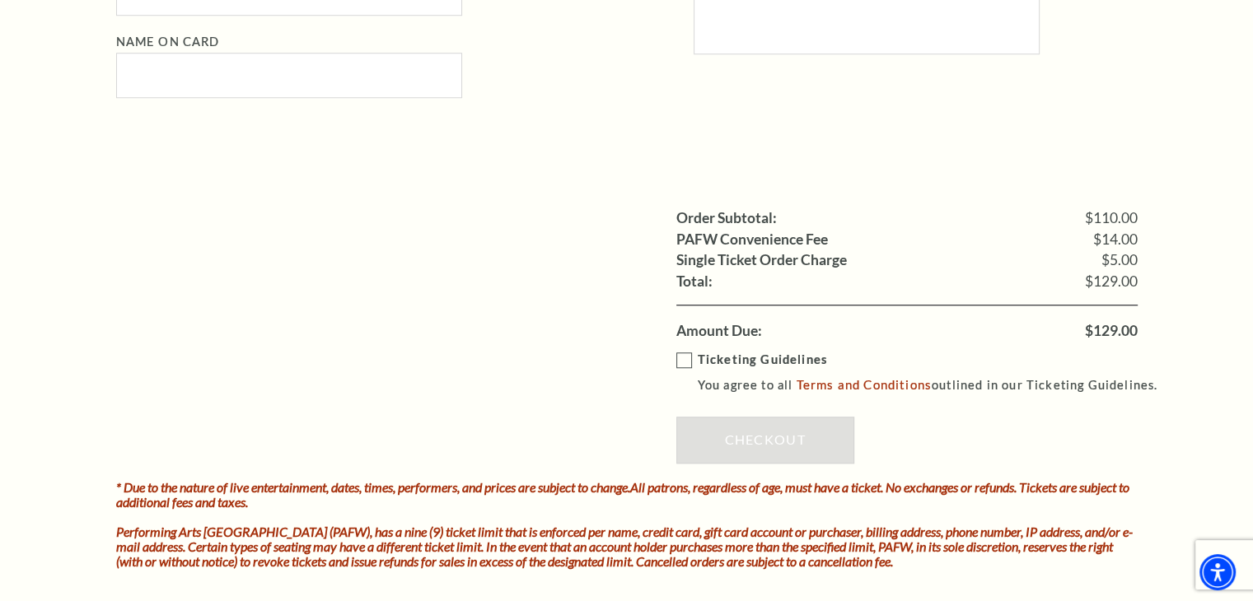
click at [678, 357] on label "Ticketing Guidelines You agree to all Terms and Conditions outlined in our Tick…" at bounding box center [924, 372] width 497 height 45
click at [0, 0] on input "Ticketing Guidelines You agree to all Terms and Conditions outlined in our Tick…" at bounding box center [0, 0] width 0 height 0
click at [751, 438] on link "Checkout" at bounding box center [765, 440] width 178 height 46
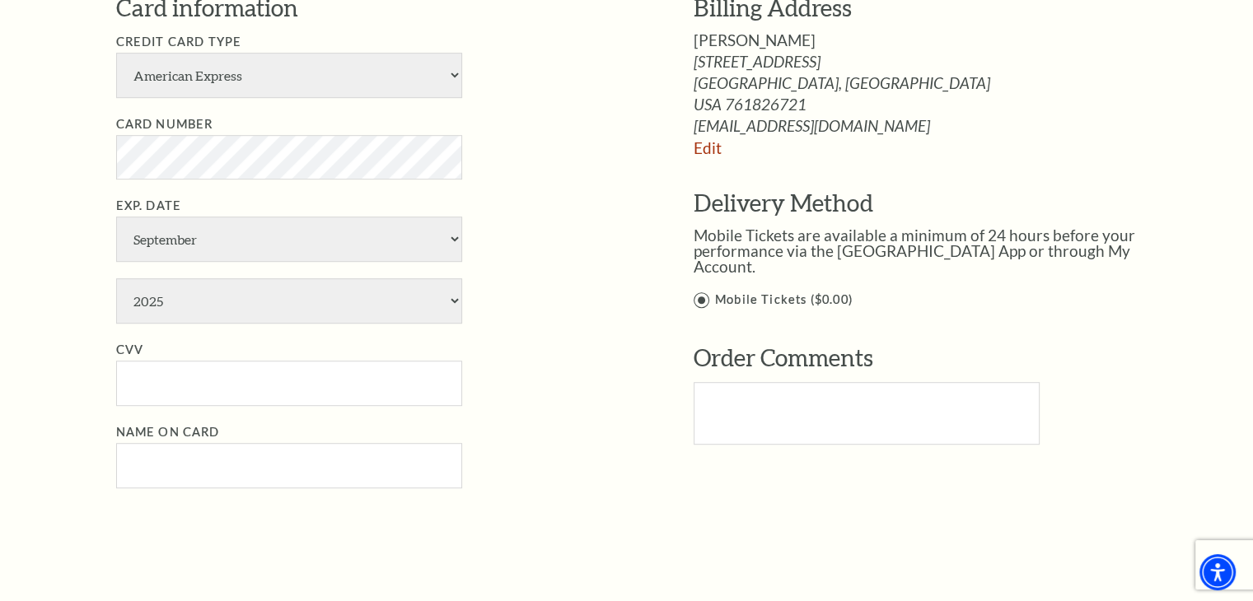
scroll to position [906, 0]
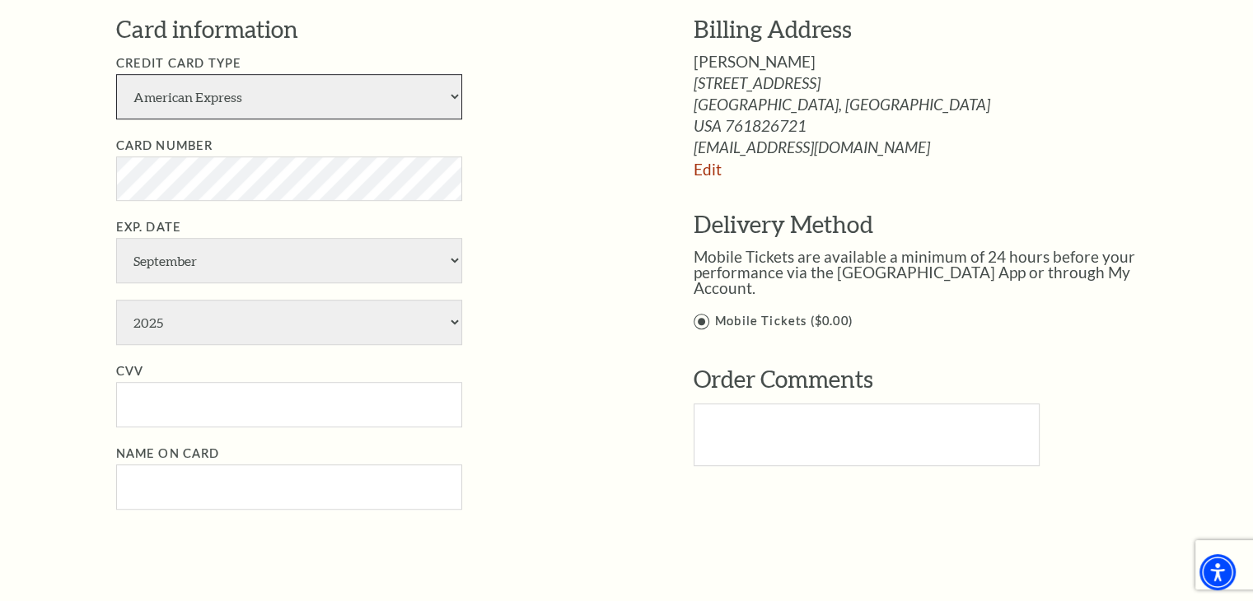
drag, startPoint x: 449, startPoint y: 99, endPoint x: 372, endPoint y: 110, distance: 77.5
click at [443, 99] on select "American Express Visa Master Card Discover" at bounding box center [289, 96] width 346 height 45
select select "24"
click at [116, 74] on select "American Express Visa Master Card Discover" at bounding box center [289, 96] width 346 height 45
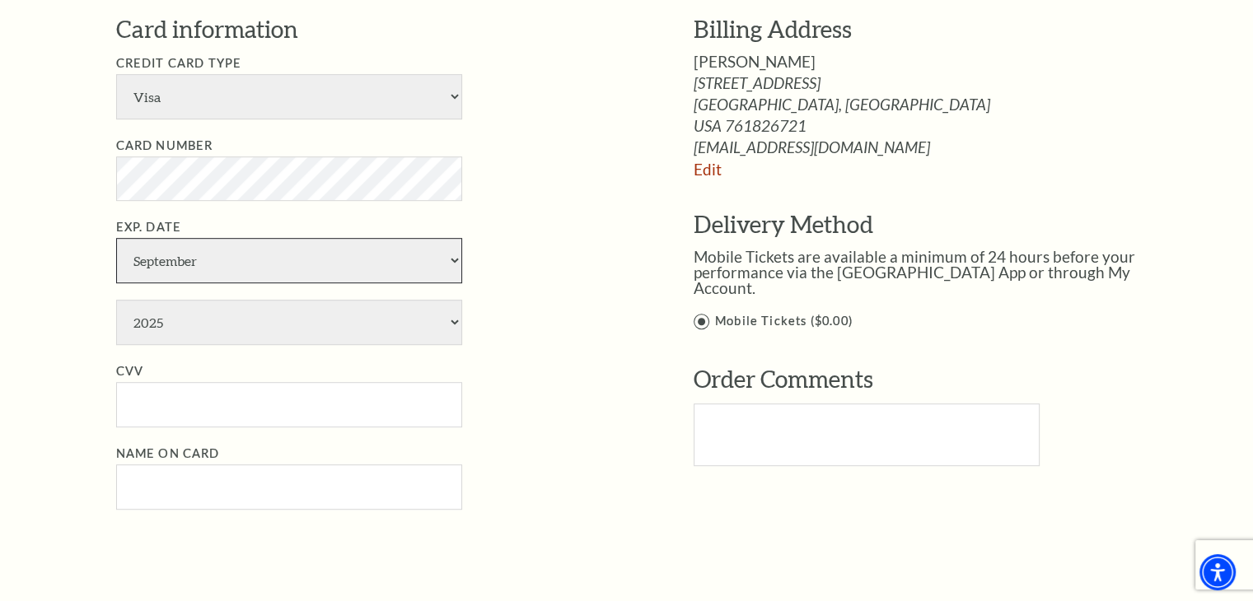
click at [212, 268] on select "January February March April May June July August September October November De…" at bounding box center [289, 260] width 346 height 45
select select "3"
click at [116, 238] on select "January February March April May June July August September October November De…" at bounding box center [289, 260] width 346 height 45
click at [160, 327] on select "2025 2026 2027 2028 2029 2030 2031 2032 2033 2034" at bounding box center [289, 322] width 346 height 45
select select "2029"
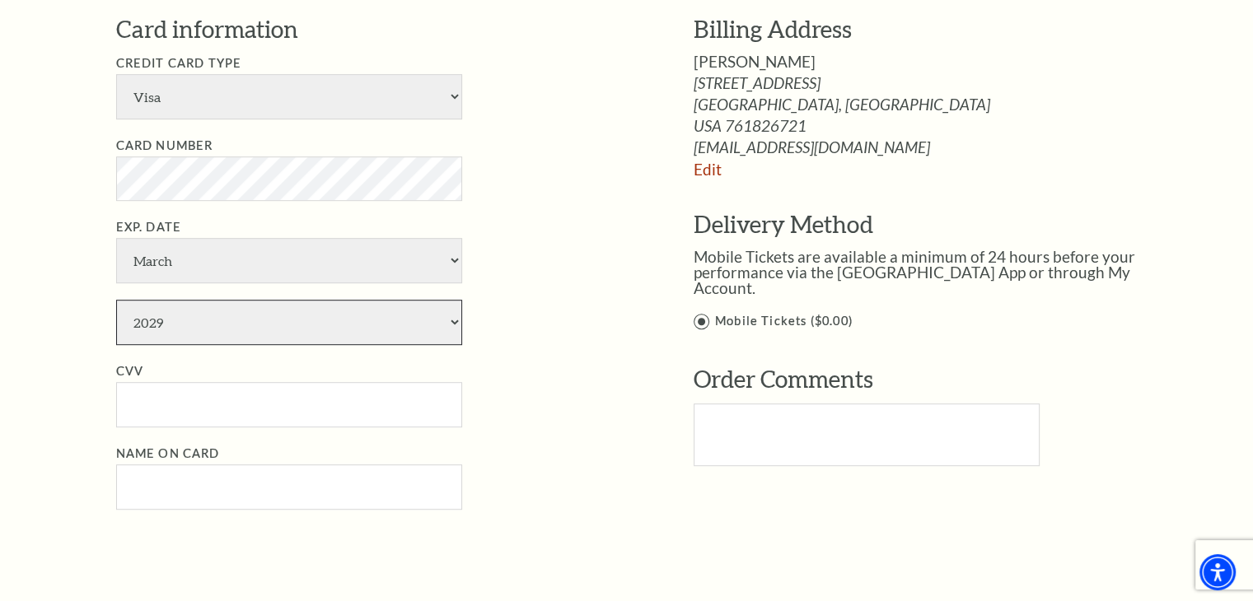
click at [116, 300] on select "2025 2026 2027 2028 2029 2030 2031 2032 2033 2034" at bounding box center [289, 322] width 346 height 45
click at [158, 413] on input "CVV" at bounding box center [289, 404] width 346 height 45
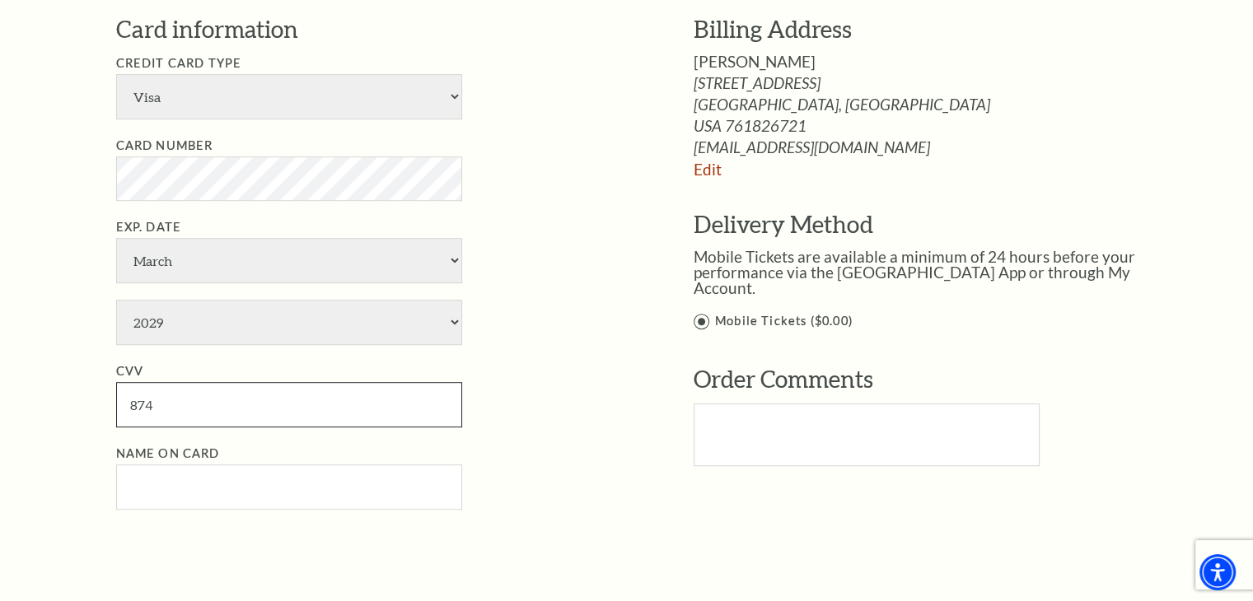
type input "874"
click at [175, 489] on input "Name on Card" at bounding box center [289, 486] width 346 height 45
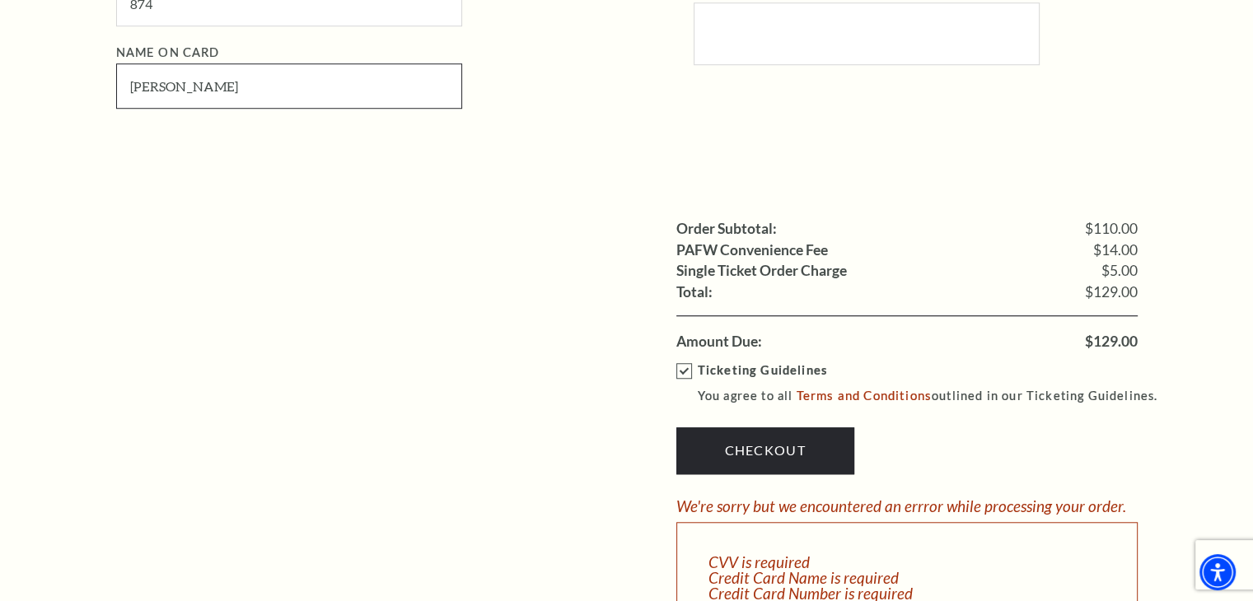
scroll to position [1318, 0]
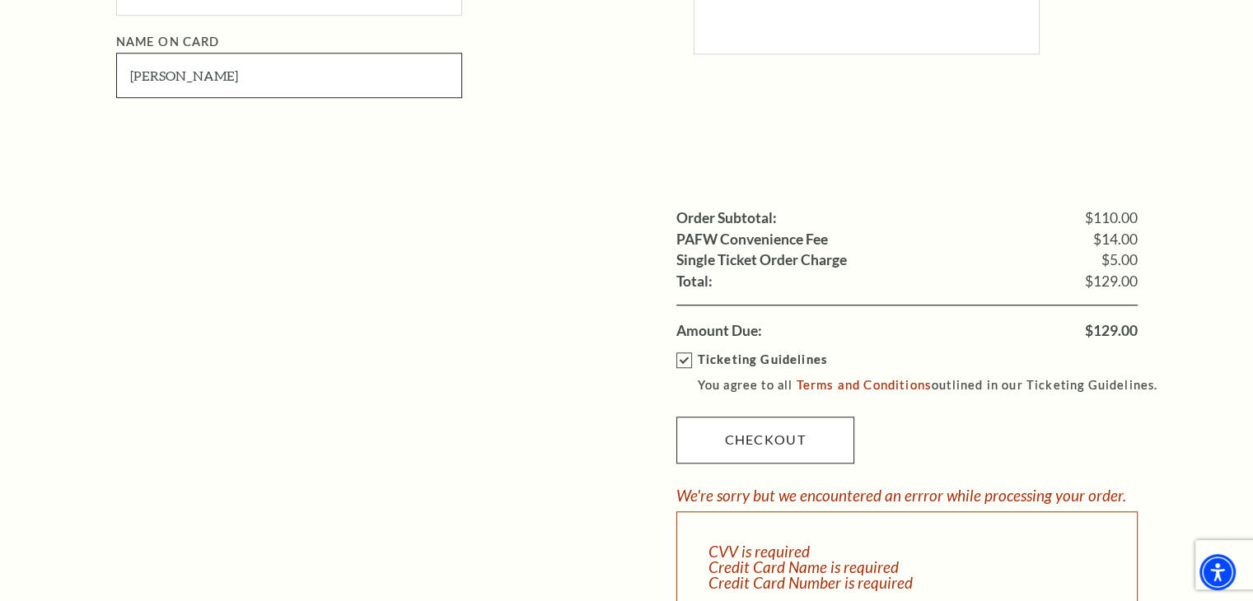
type input "[PERSON_NAME]"
click at [736, 430] on link "Checkout" at bounding box center [765, 440] width 178 height 46
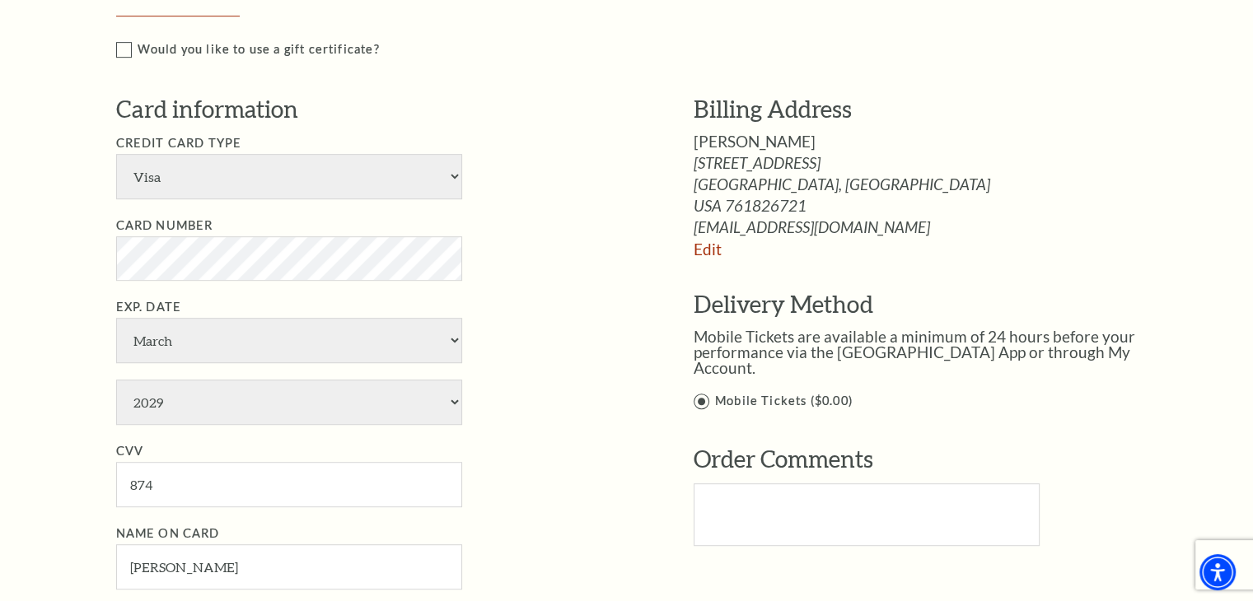
scroll to position [824, 0]
click at [455, 175] on select "American Express Visa Master Card Discover" at bounding box center [289, 178] width 346 height 45
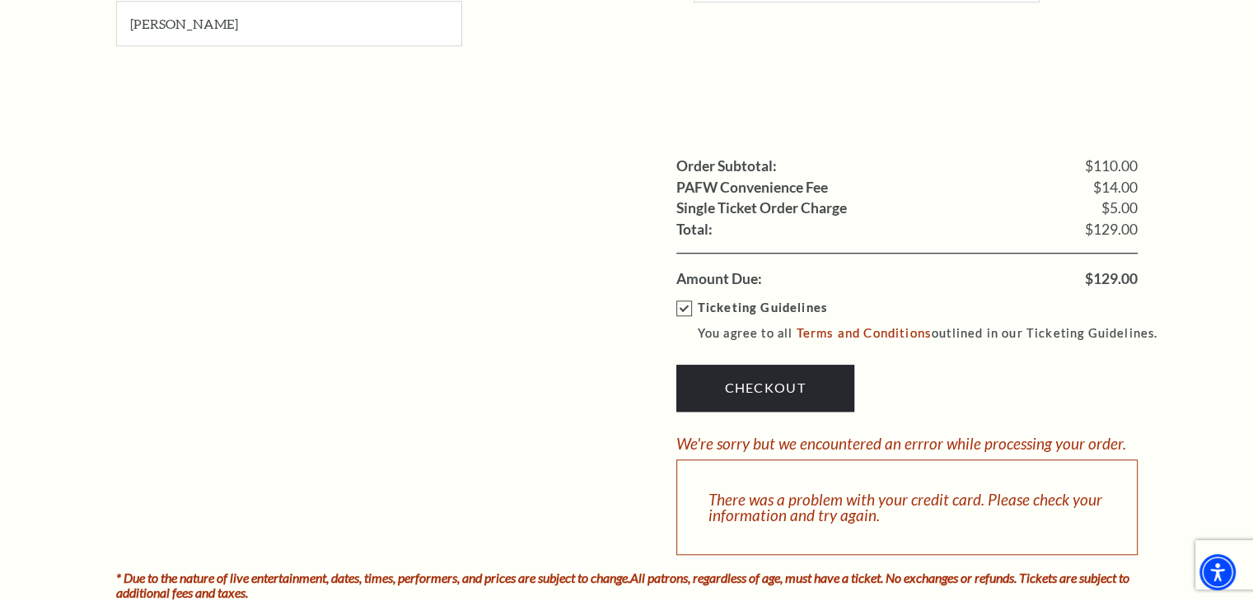
scroll to position [1400, 0]
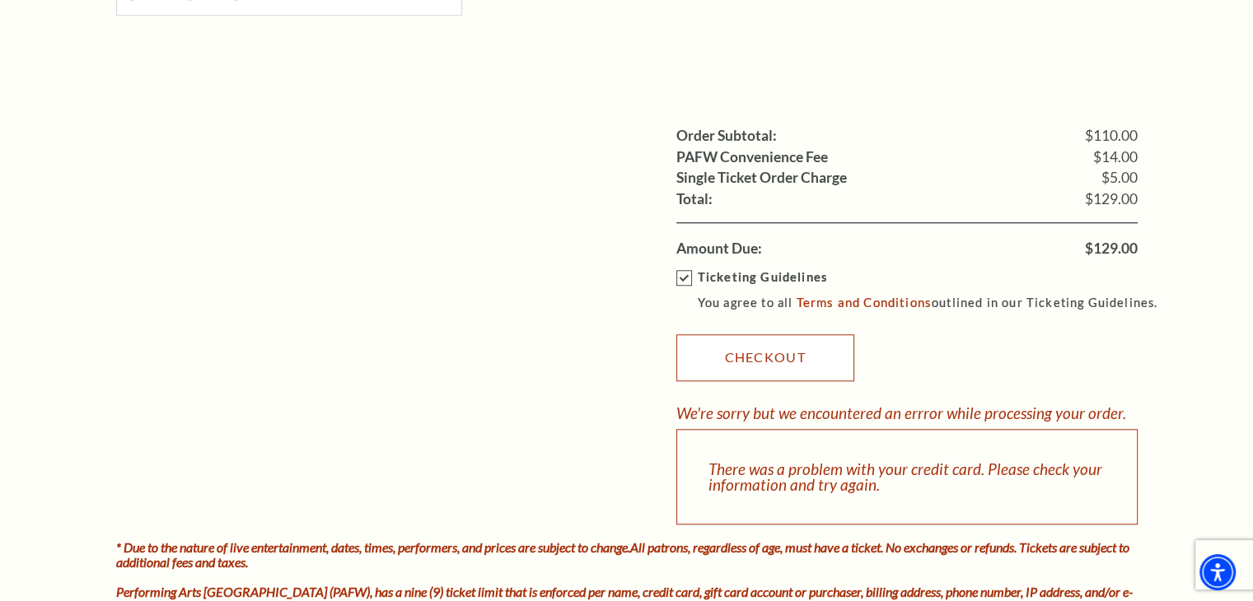
click at [742, 350] on link "Checkout" at bounding box center [765, 357] width 178 height 46
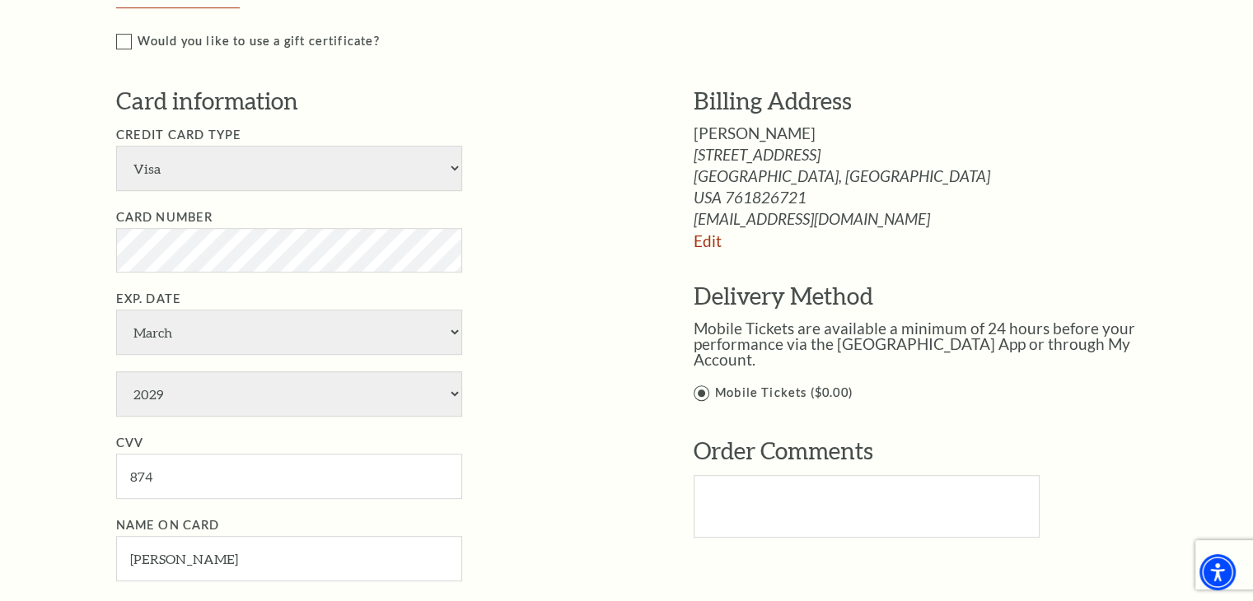
scroll to position [906, 0]
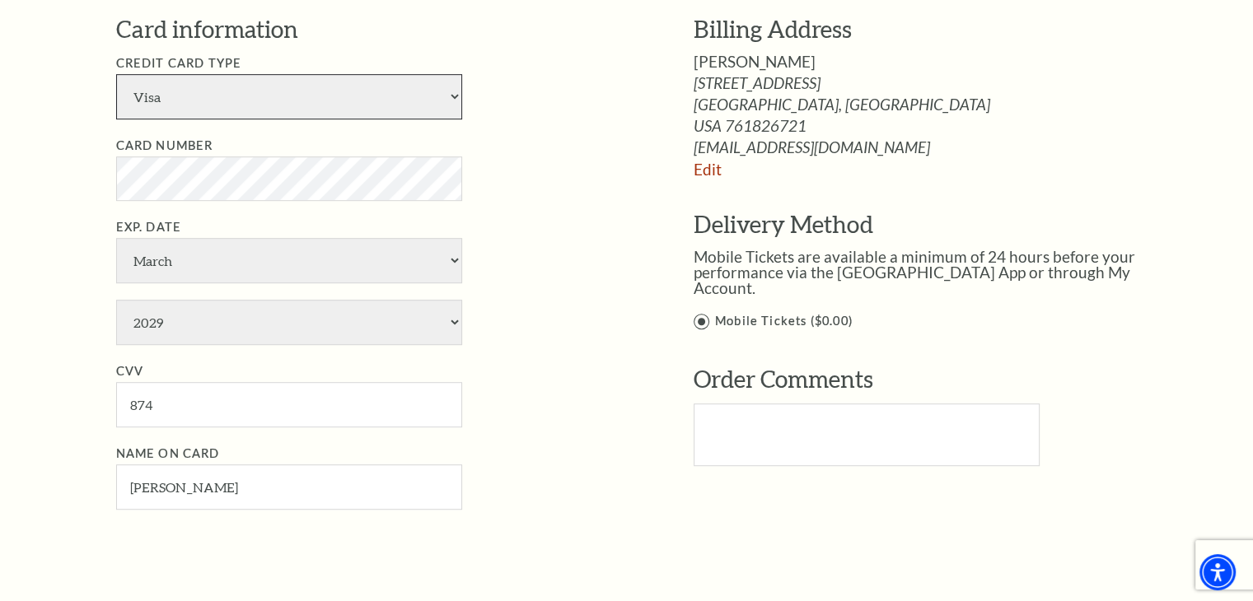
click at [451, 100] on select "American Express Visa Master Card Discover" at bounding box center [289, 96] width 346 height 45
select select "25"
click at [116, 74] on select "American Express Visa Master Card Discover" at bounding box center [289, 96] width 346 height 45
click at [173, 268] on select "January February March April May June July August September October November De…" at bounding box center [289, 260] width 346 height 45
select select "4"
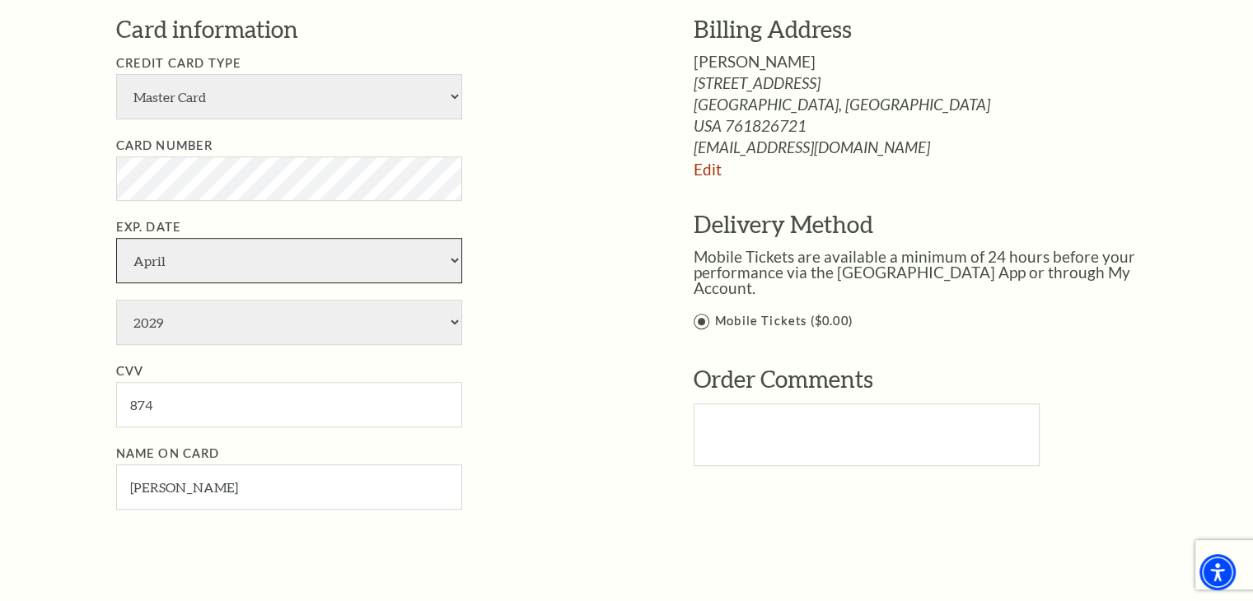
click at [116, 238] on select "January February March April May June July August September October November De…" at bounding box center [289, 260] width 346 height 45
click at [450, 316] on select "2025 2026 2027 2028 2029 2030 2031 2032 2033 2034" at bounding box center [289, 322] width 346 height 45
select select "2027"
click at [116, 300] on select "2025 2026 2027 2028 2029 2030 2031 2032 2033 2034" at bounding box center [289, 322] width 346 height 45
click at [168, 406] on input "874" at bounding box center [289, 404] width 346 height 45
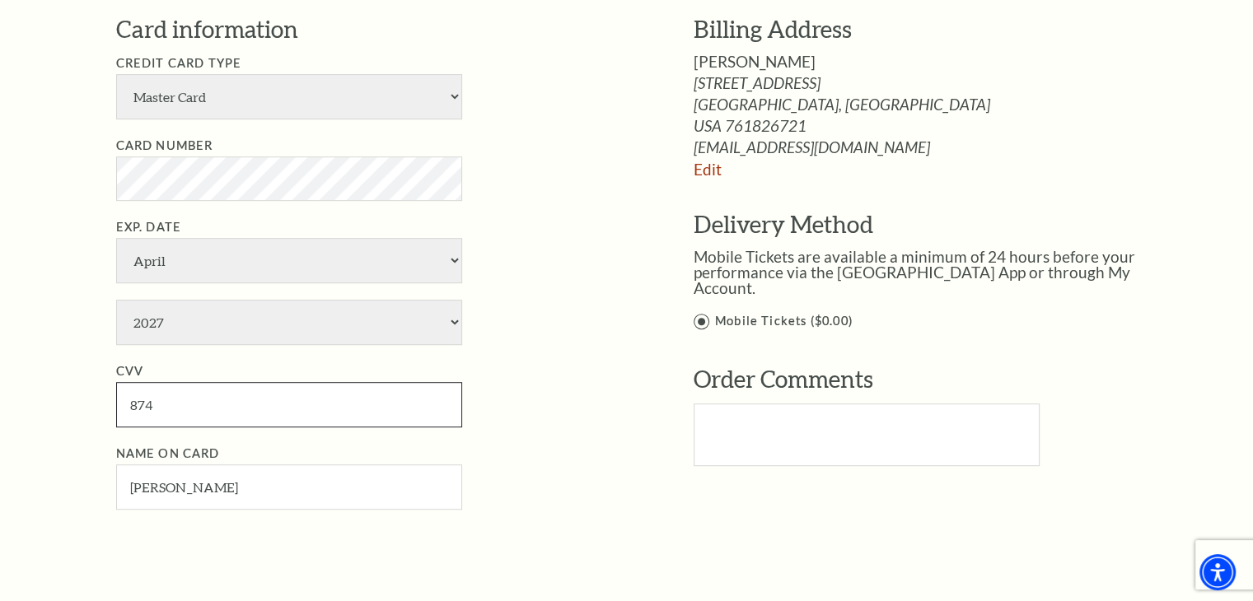
drag, startPoint x: 168, startPoint y: 406, endPoint x: 128, endPoint y: 405, distance: 39.5
click at [128, 405] on input "874" at bounding box center [289, 404] width 346 height 45
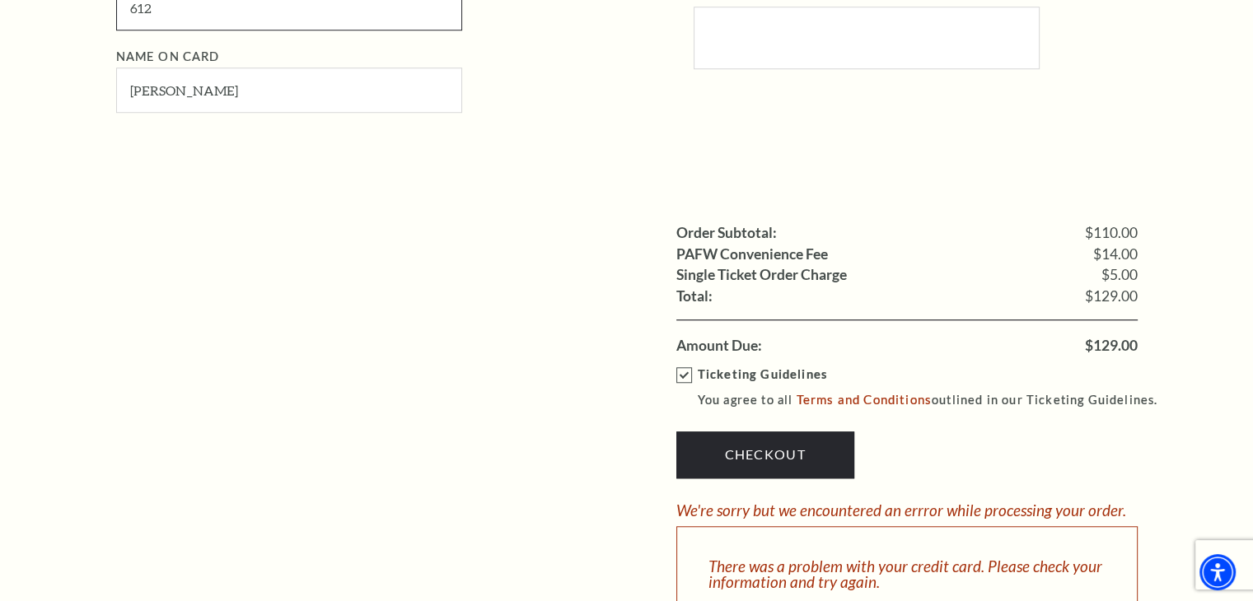
scroll to position [1318, 0]
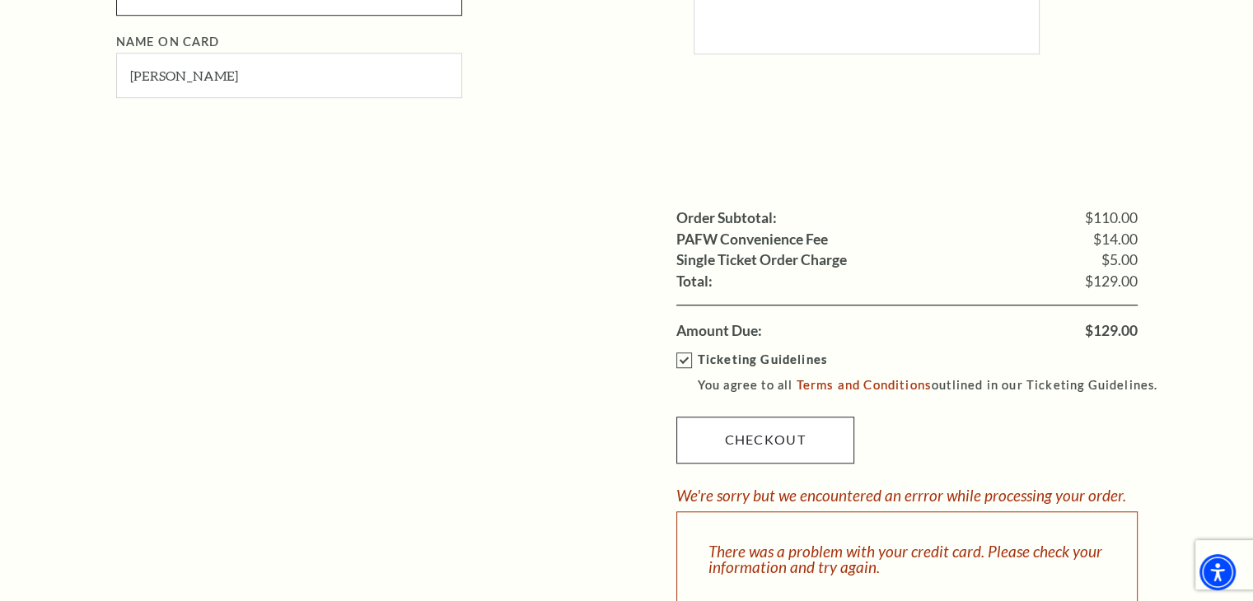
type input "612"
click at [771, 430] on link "Checkout" at bounding box center [765, 440] width 178 height 46
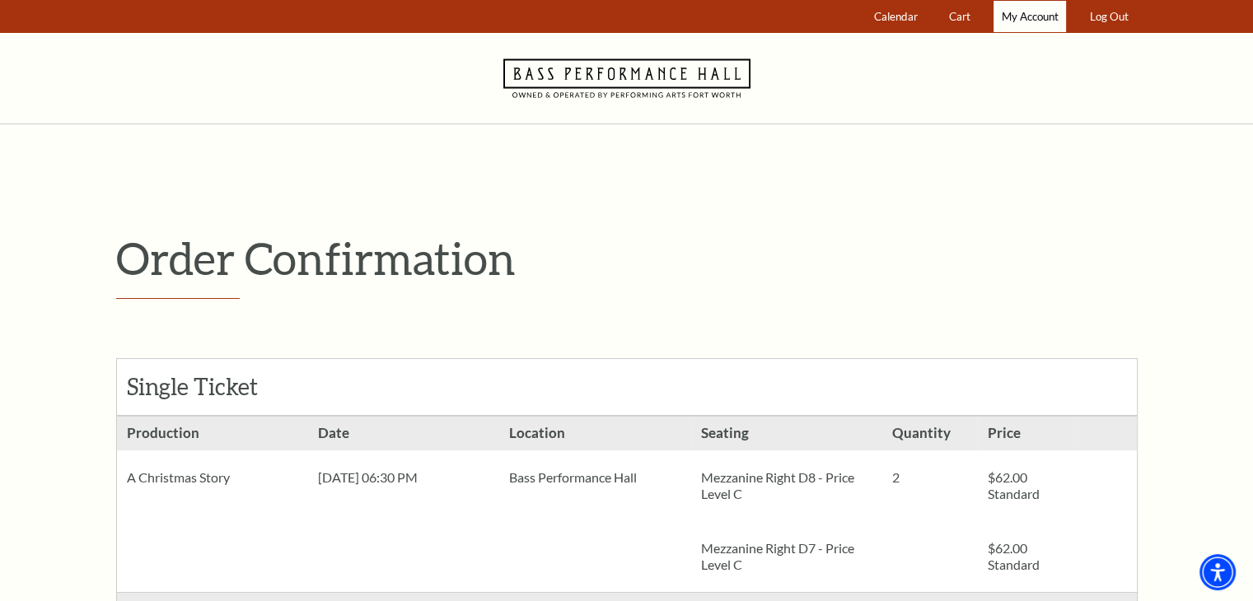
click at [1031, 17] on span "My Account" at bounding box center [1029, 16] width 57 height 13
